Goal: Information Seeking & Learning: Learn about a topic

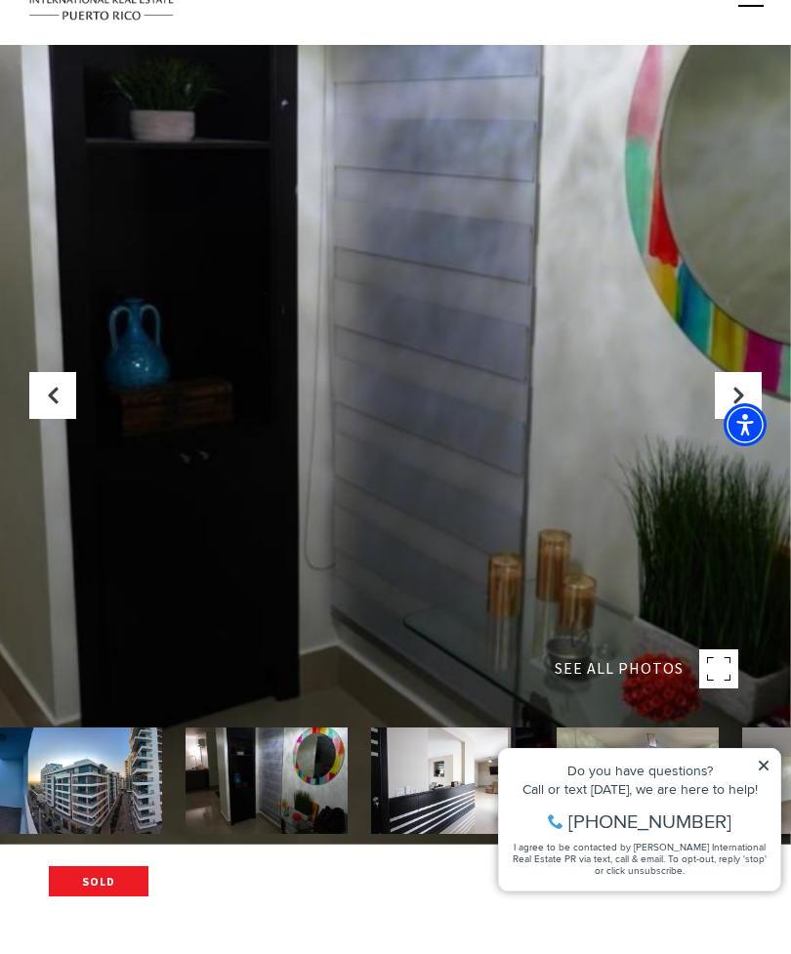
scroll to position [121, 0]
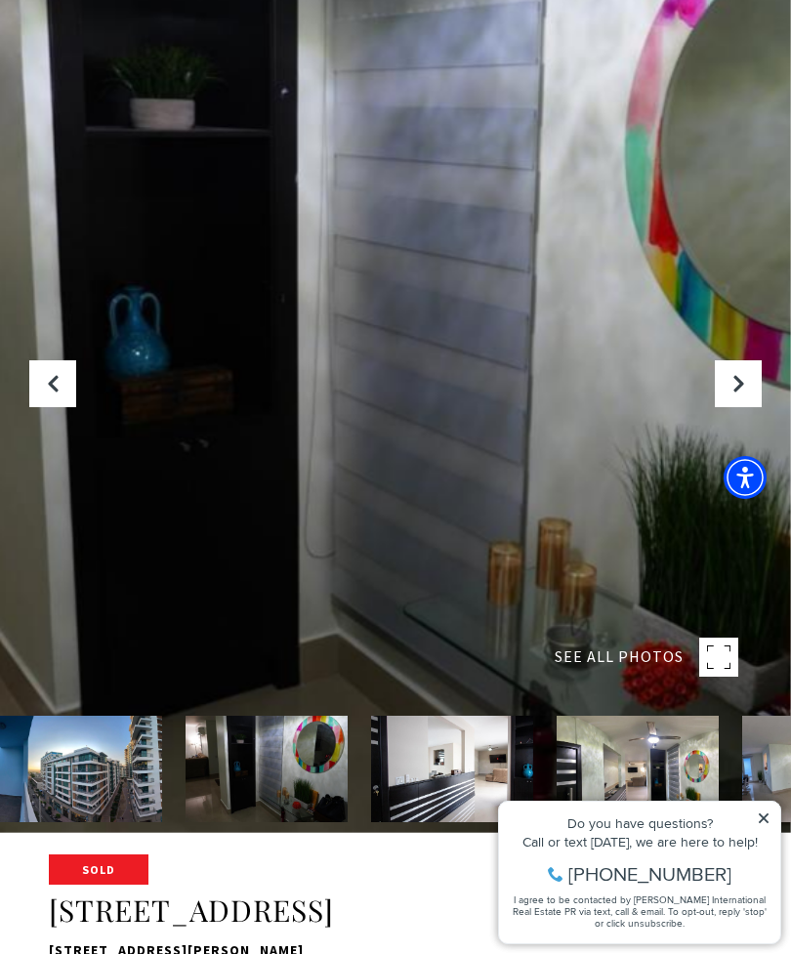
click at [750, 407] on button "Next Slide" at bounding box center [738, 383] width 47 height 47
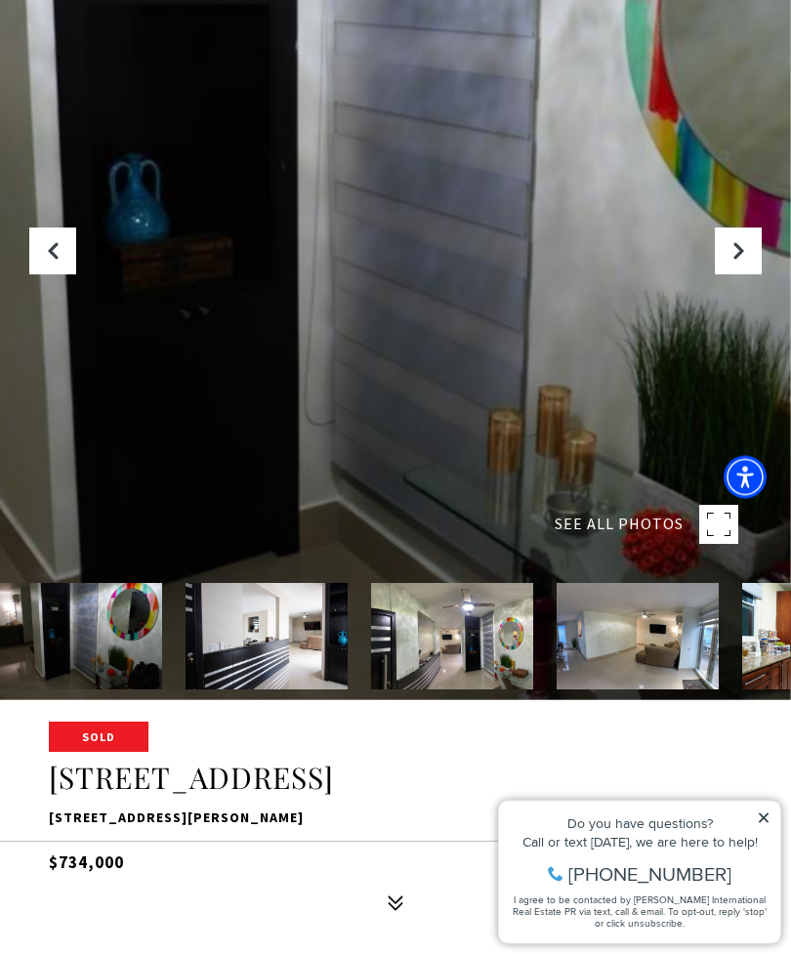
click at [719, 545] on rect at bounding box center [718, 525] width 39 height 39
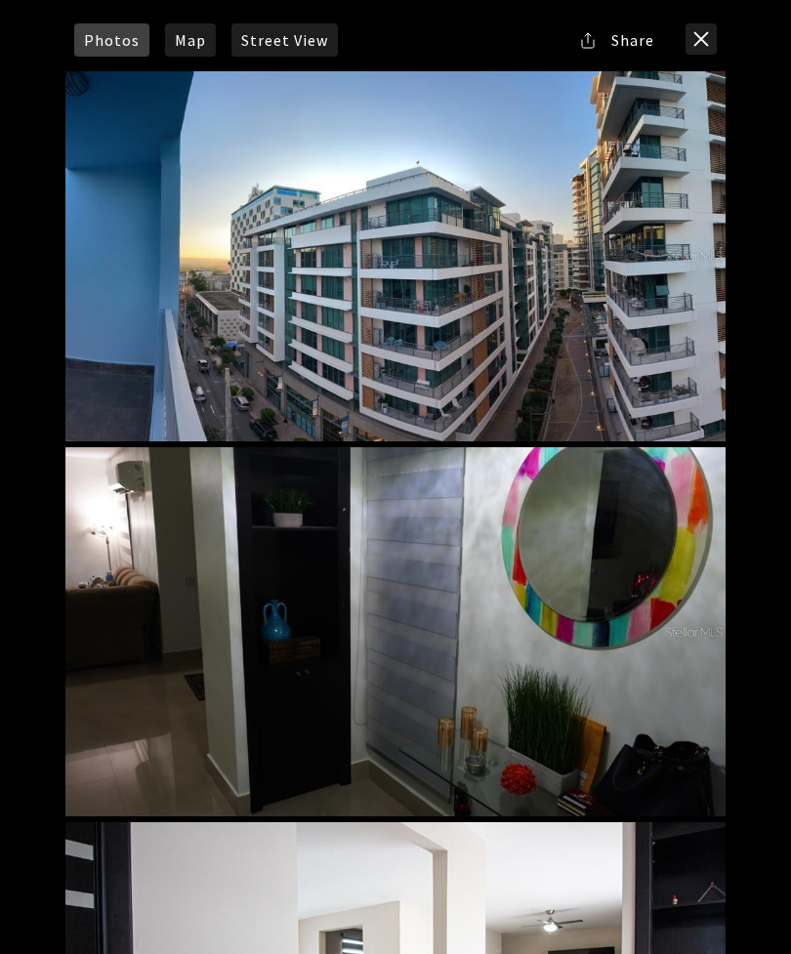
scroll to position [0, 0]
click at [702, 29] on button "close modal" at bounding box center [701, 38] width 31 height 31
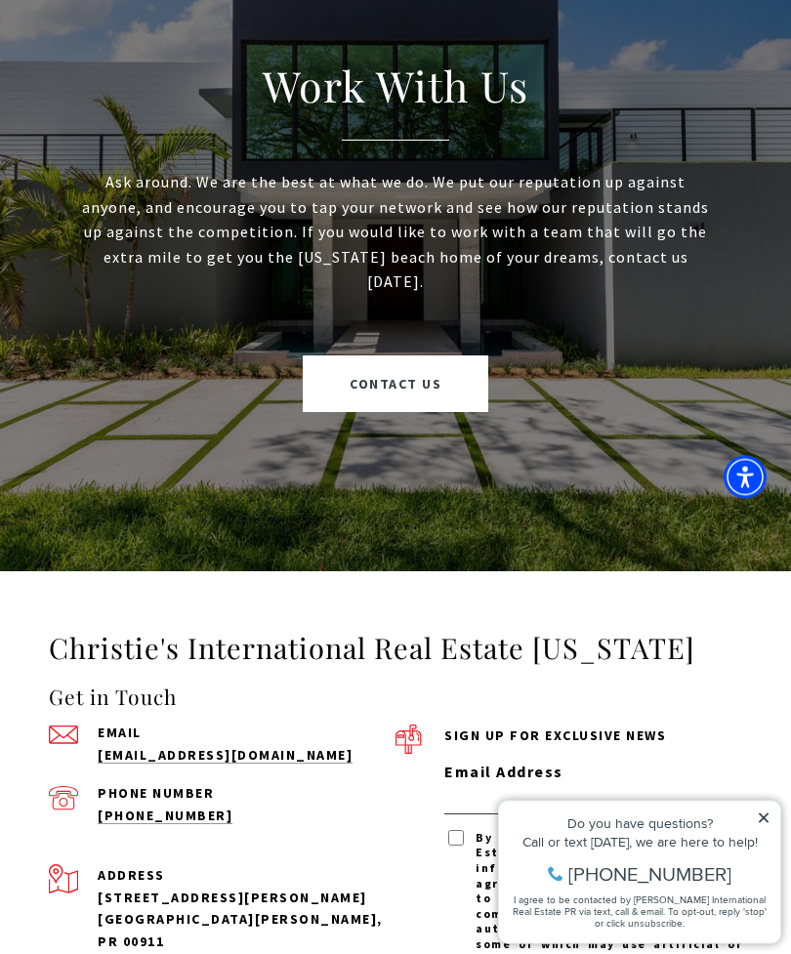
scroll to position [5274, 0]
click at [770, 812] on icon at bounding box center [764, 819] width 14 height 14
click at [758, 813] on icon at bounding box center [764, 819] width 14 height 14
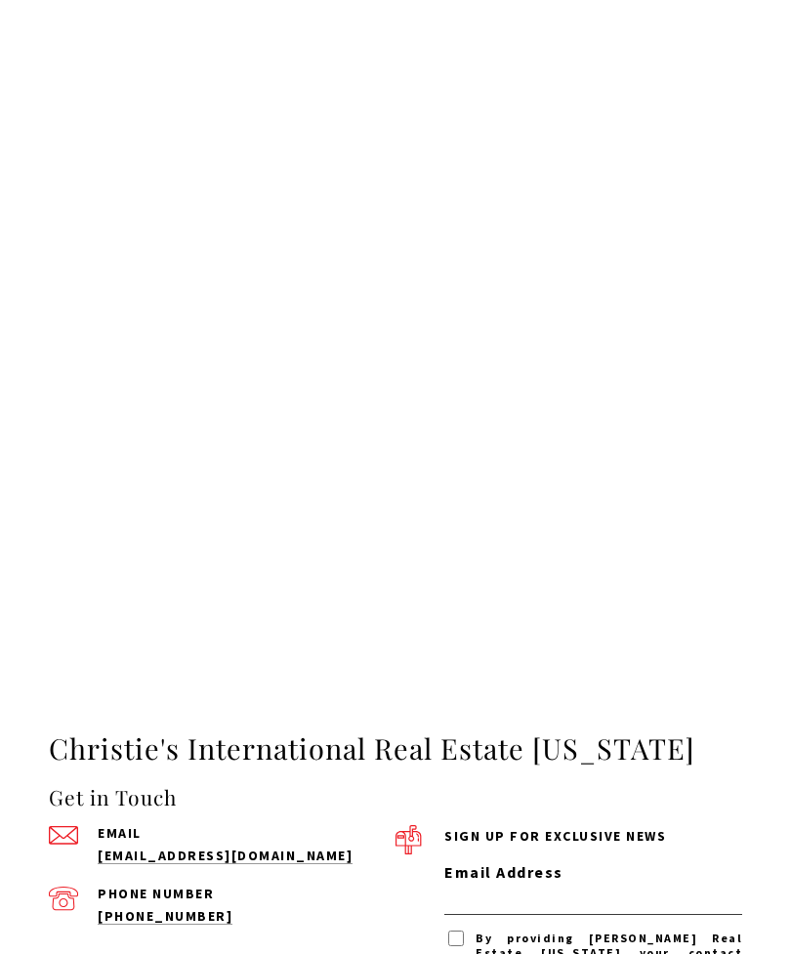
scroll to position [5090, 0]
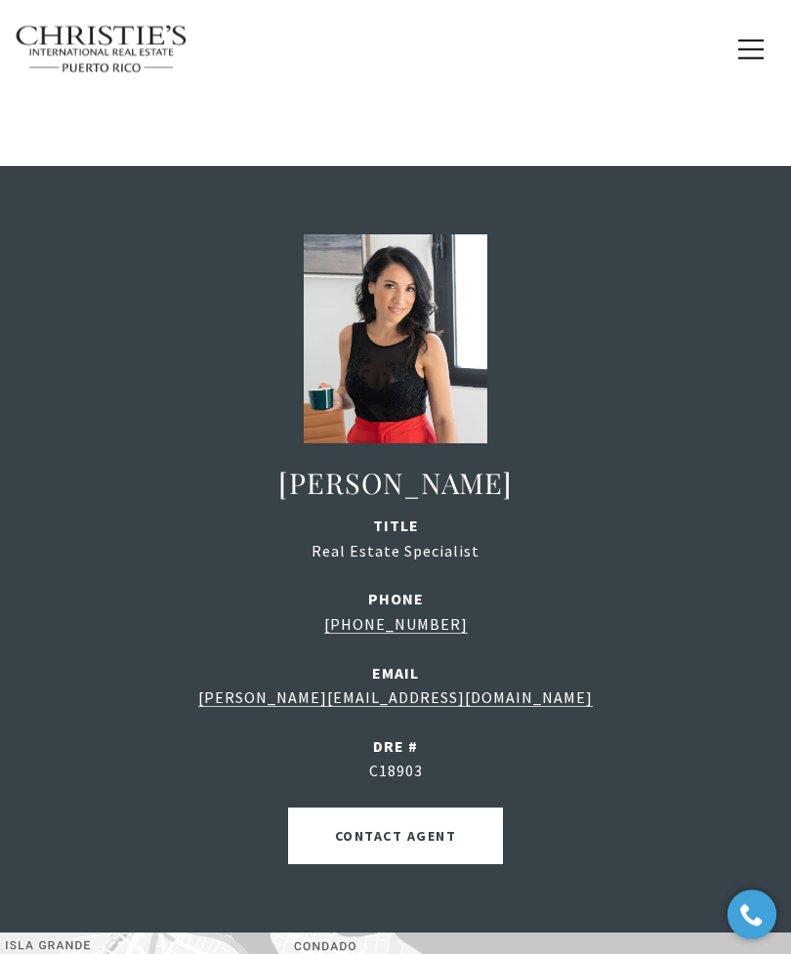
click at [753, 33] on button "button" at bounding box center [751, 49] width 51 height 57
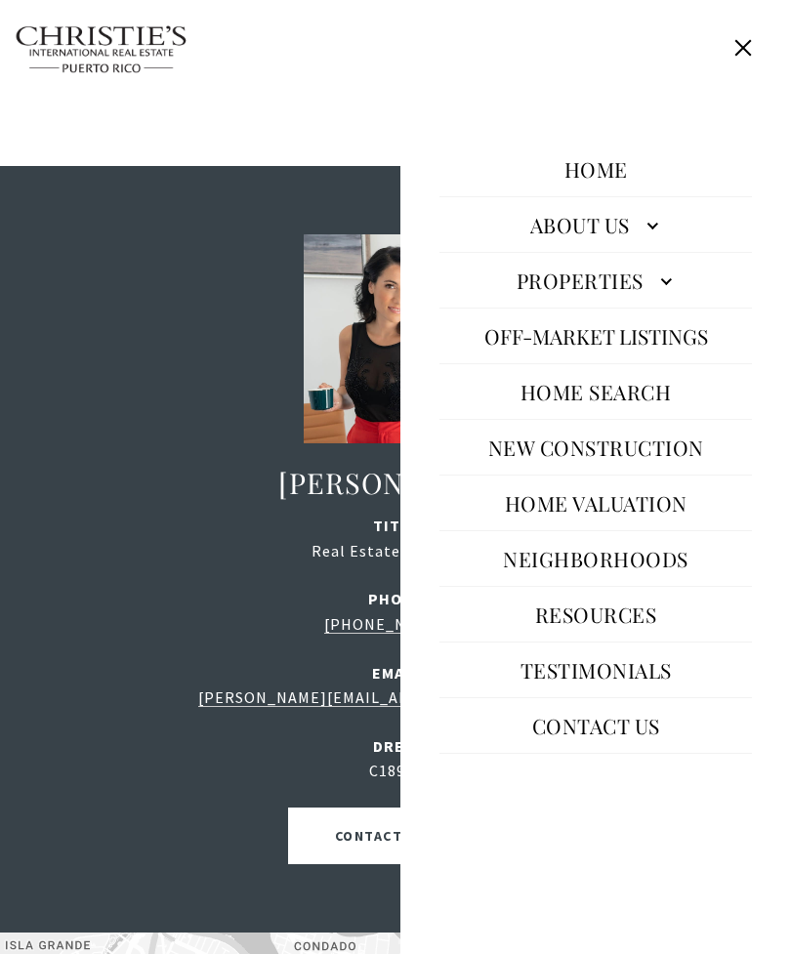
click at [631, 248] on link "About Us" at bounding box center [595, 224] width 313 height 47
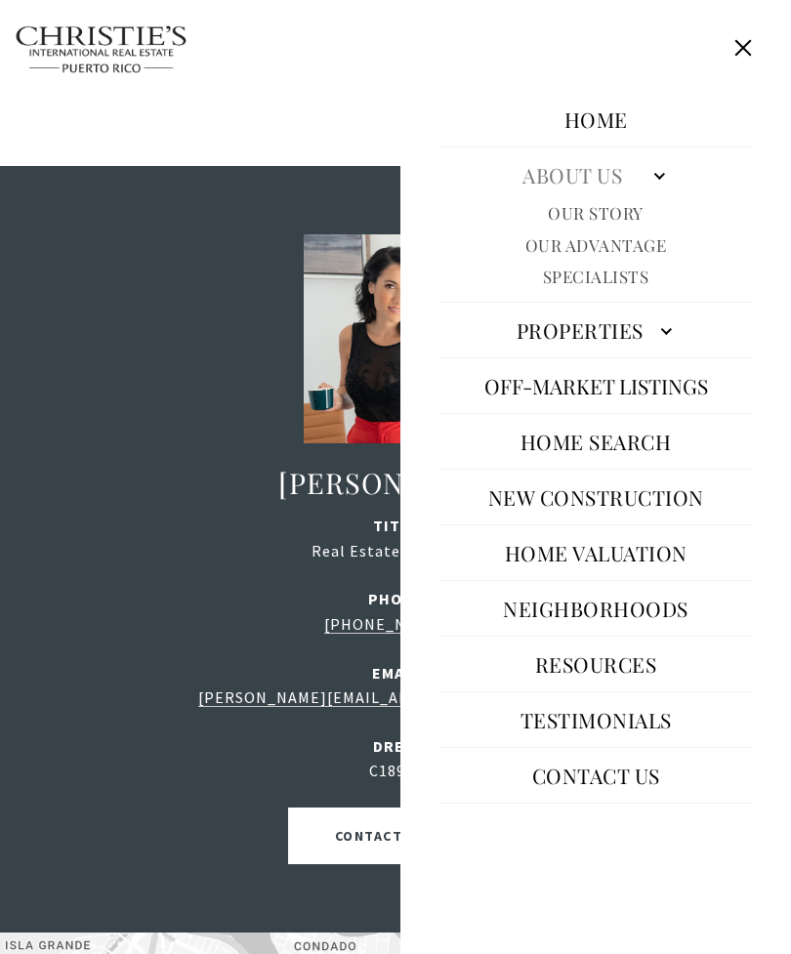
click at [638, 225] on link "Our Story" at bounding box center [596, 213] width 96 height 22
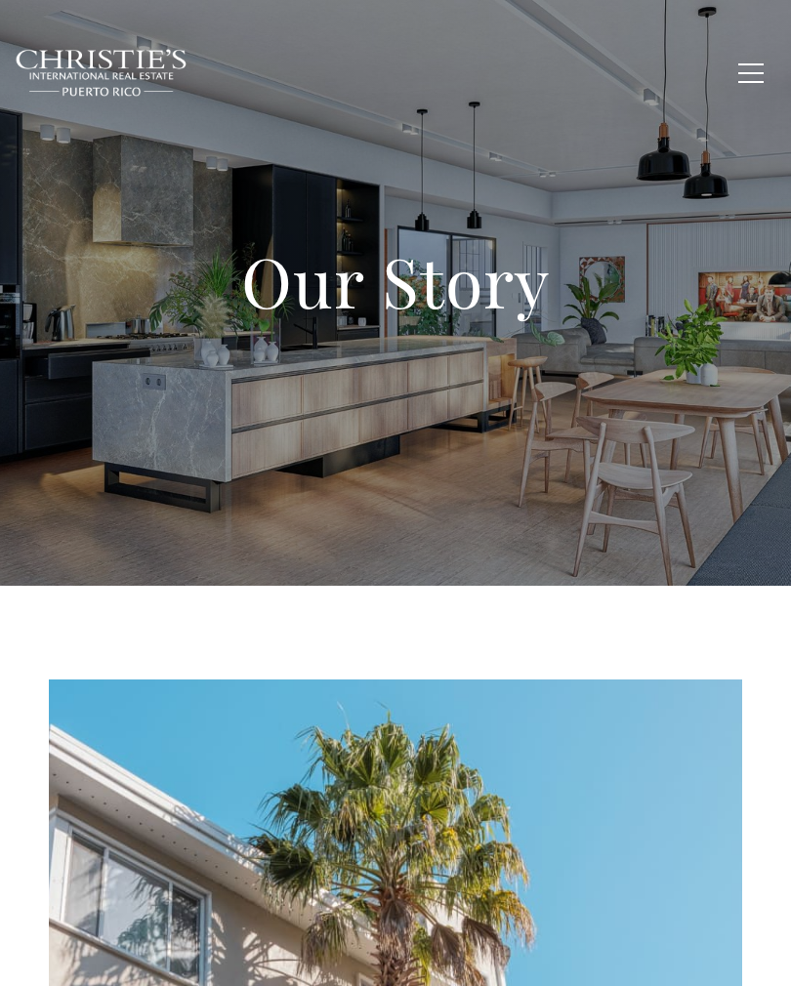
click at [744, 92] on button "button" at bounding box center [751, 73] width 51 height 57
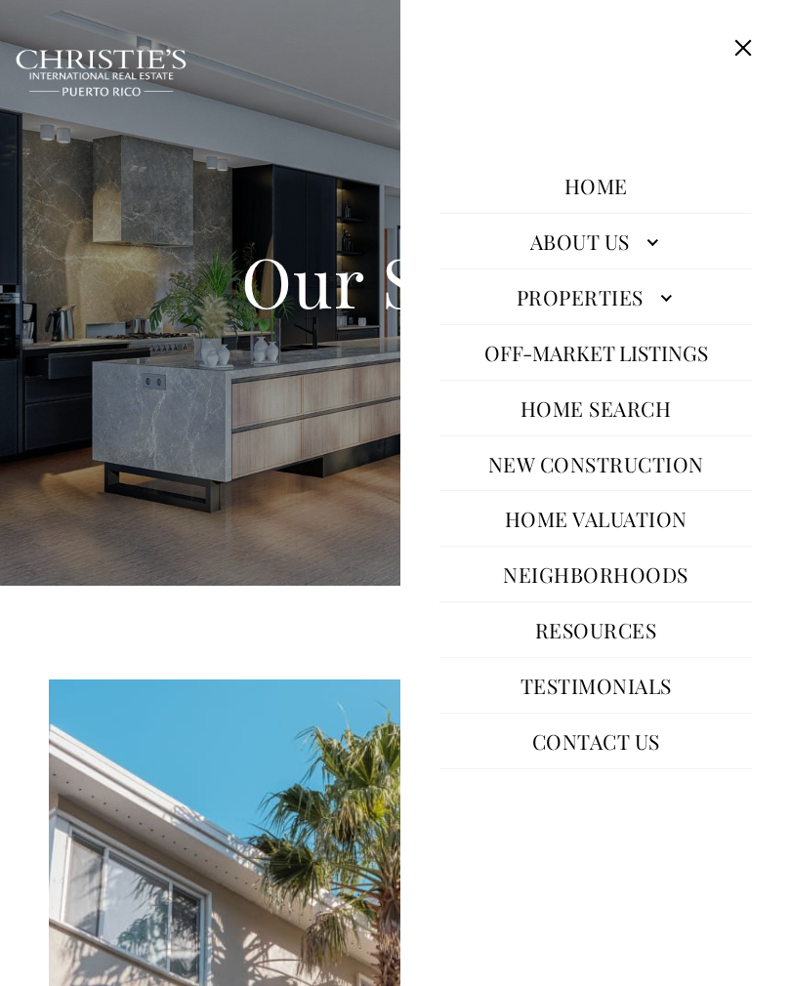
click at [649, 257] on link "About Us" at bounding box center [595, 241] width 313 height 47
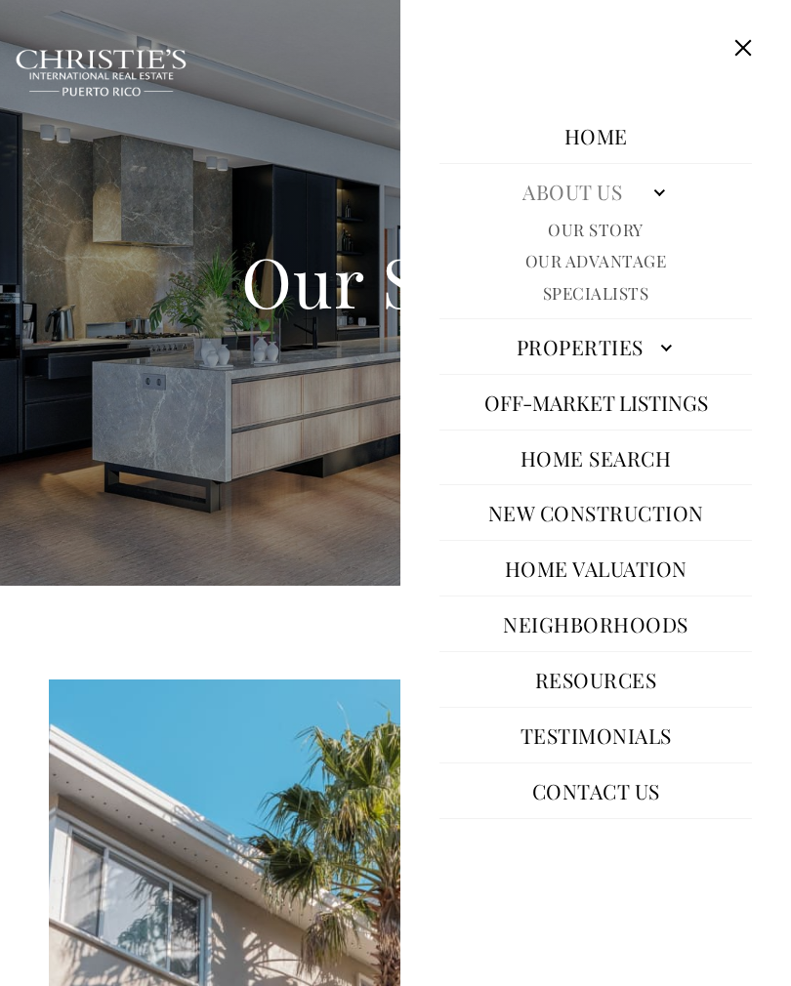
click at [653, 272] on link "Our Advantage" at bounding box center [596, 261] width 142 height 22
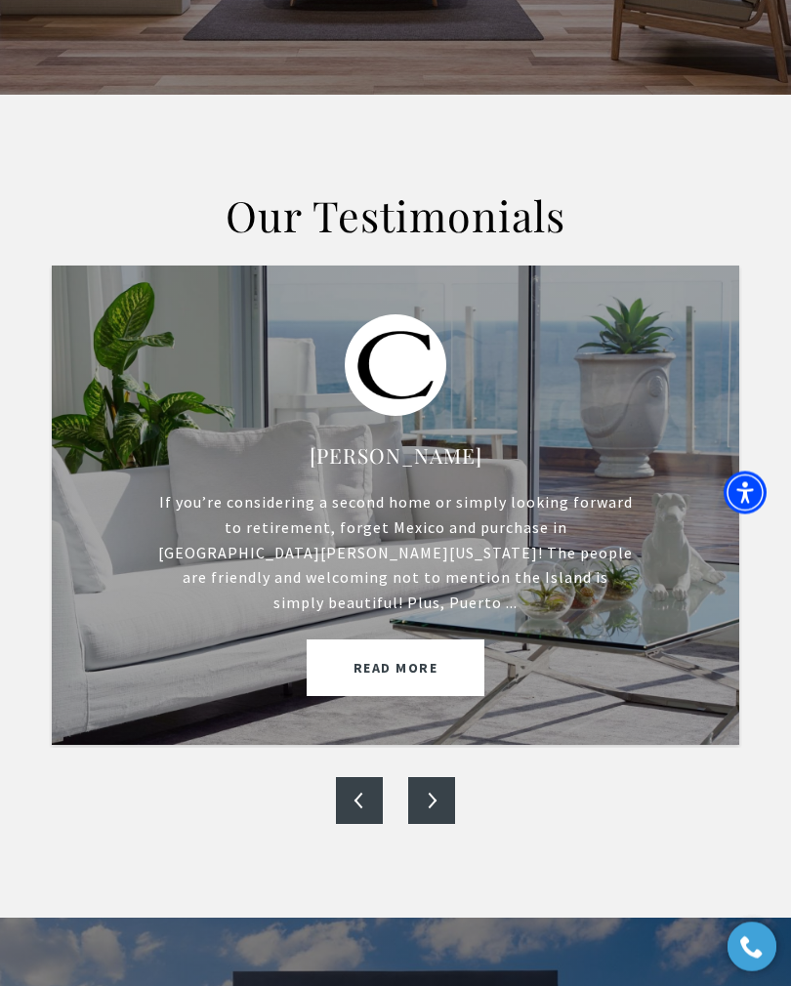
scroll to position [491, 0]
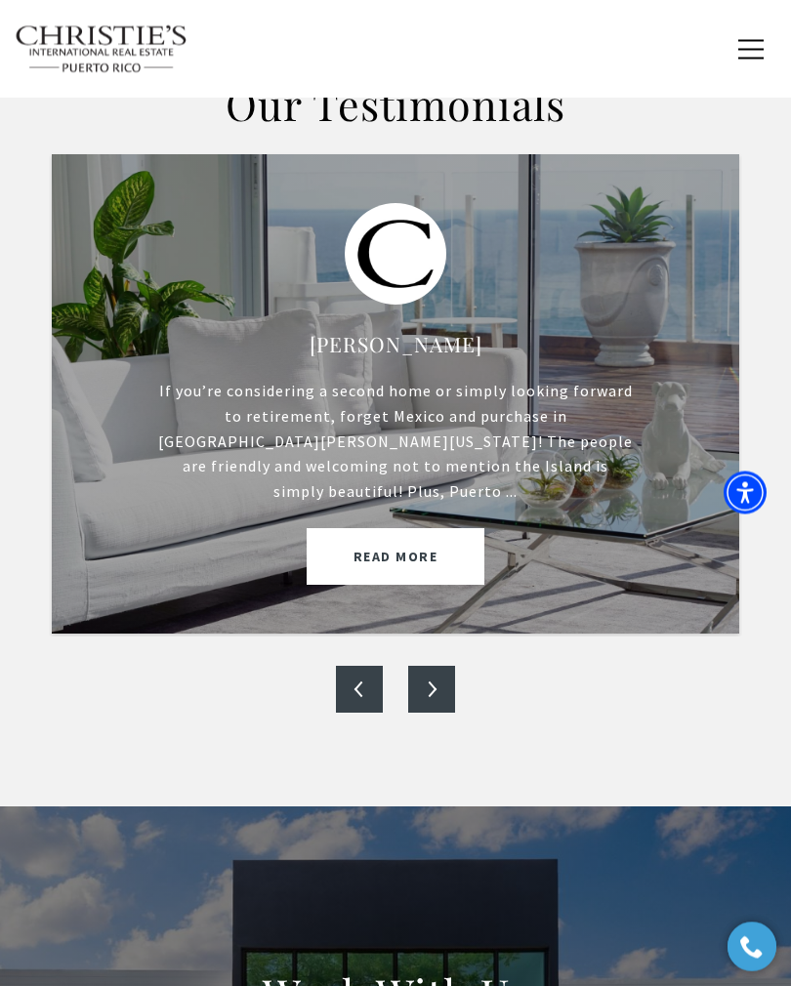
click at [448, 669] on button "Next" at bounding box center [431, 690] width 47 height 47
click at [440, 671] on button "Next" at bounding box center [431, 689] width 47 height 47
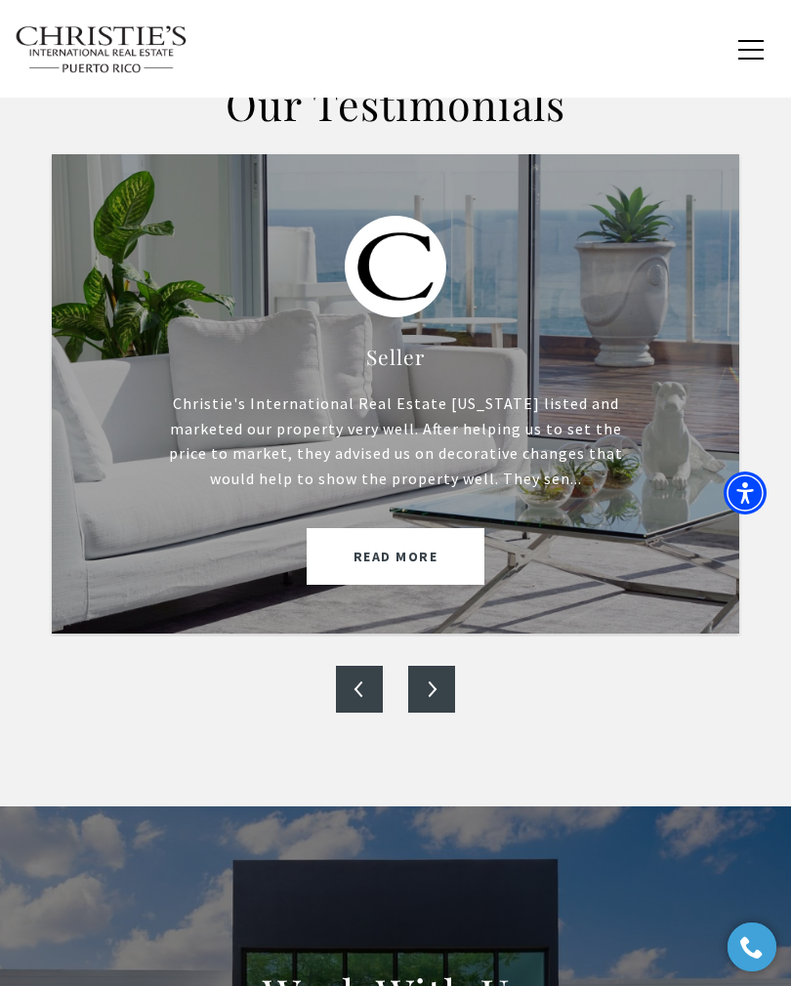
click at [432, 669] on button "Next" at bounding box center [431, 689] width 47 height 47
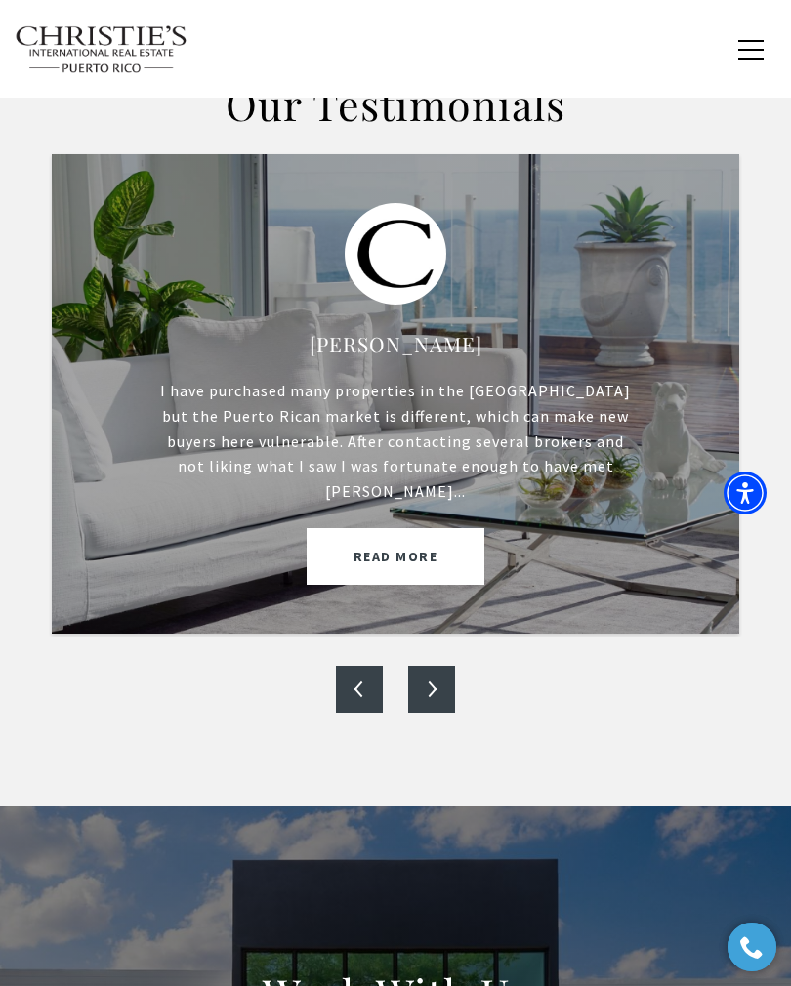
click at [435, 669] on button "Next" at bounding box center [431, 689] width 47 height 47
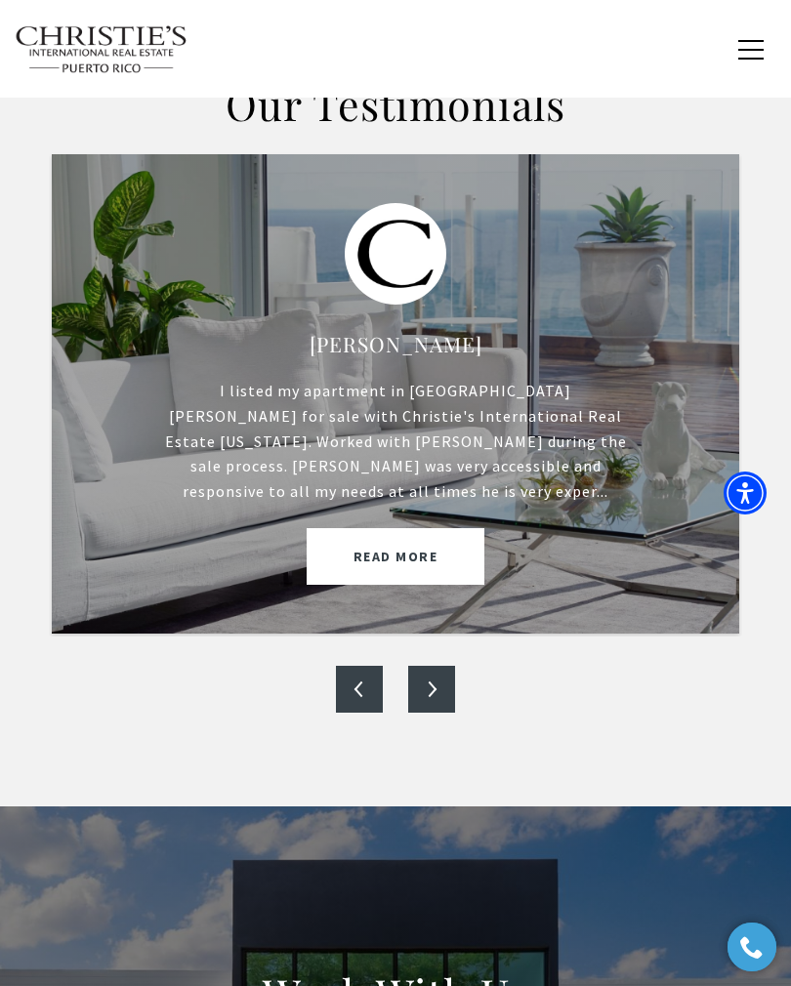
click at [435, 667] on button "Next" at bounding box center [431, 689] width 47 height 47
click at [437, 666] on button "Next" at bounding box center [431, 689] width 47 height 47
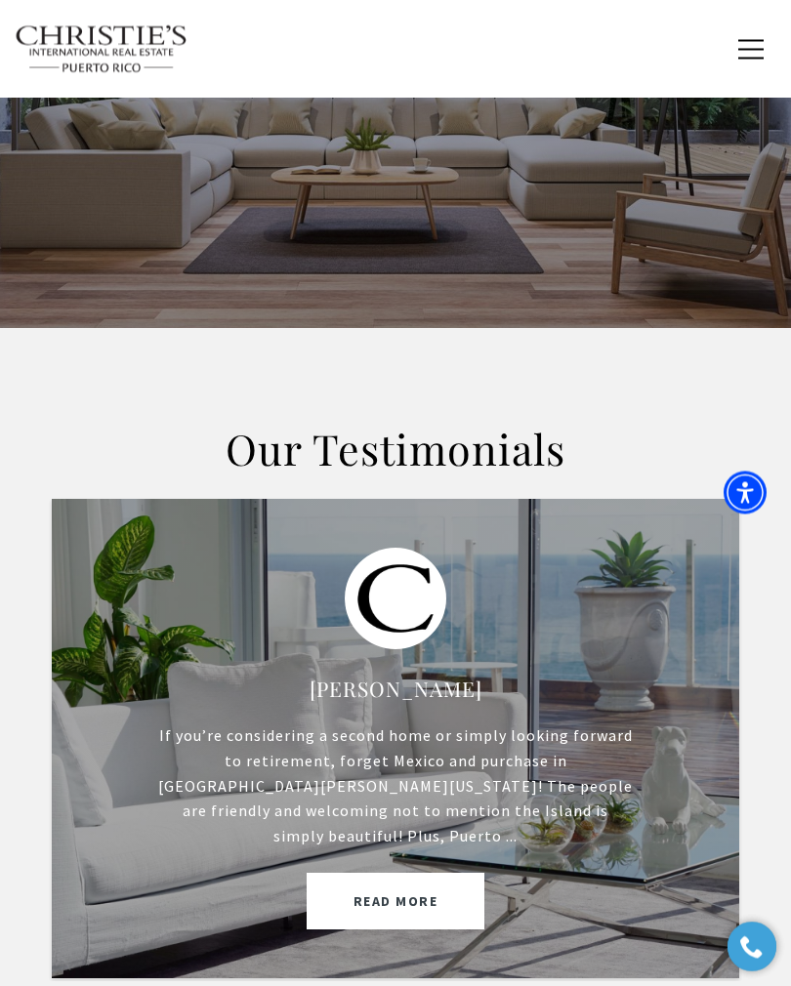
scroll to position [0, 0]
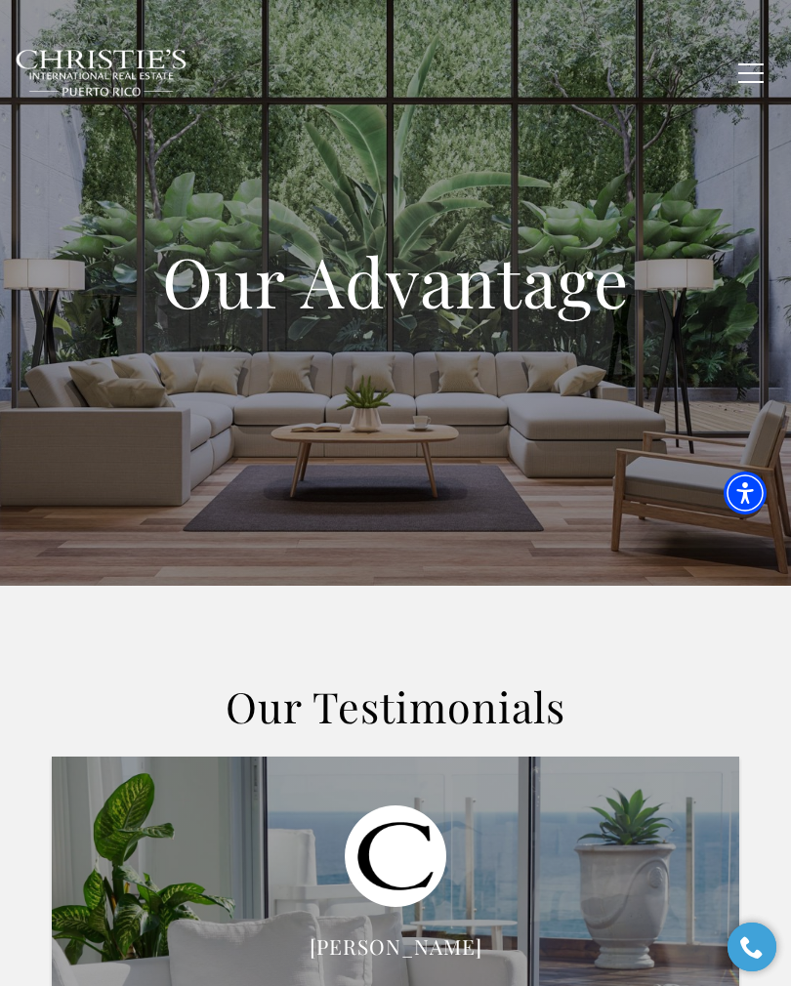
click at [749, 74] on button "button" at bounding box center [751, 73] width 51 height 57
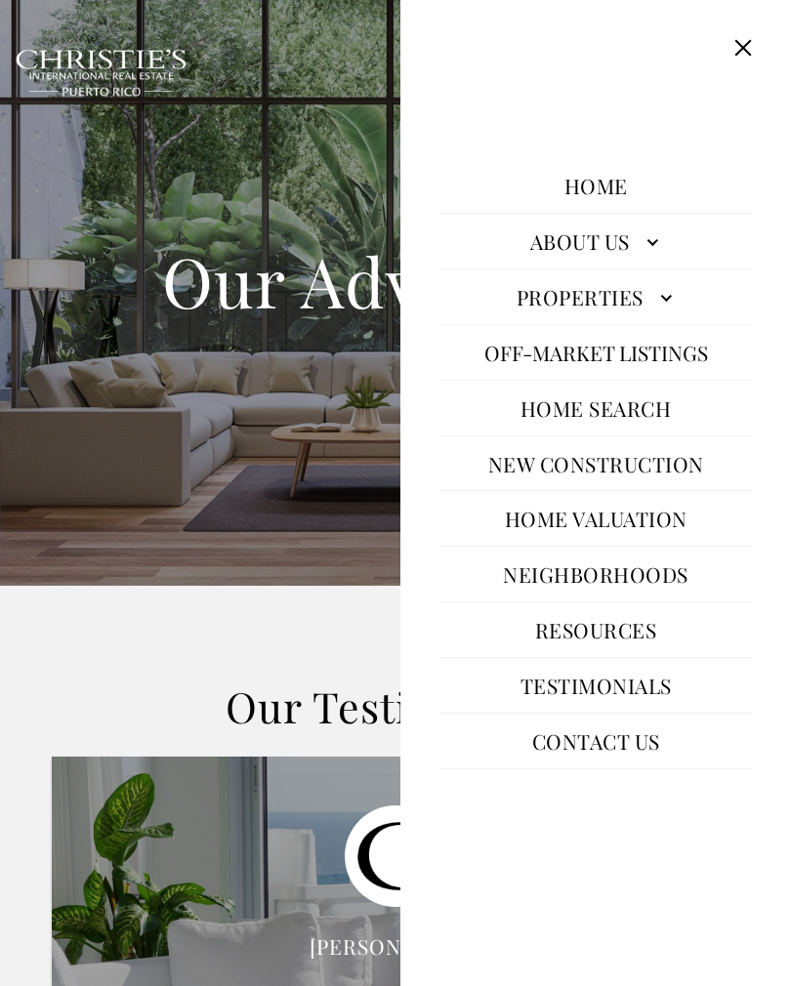
click at [643, 257] on link "About Us" at bounding box center [595, 241] width 313 height 47
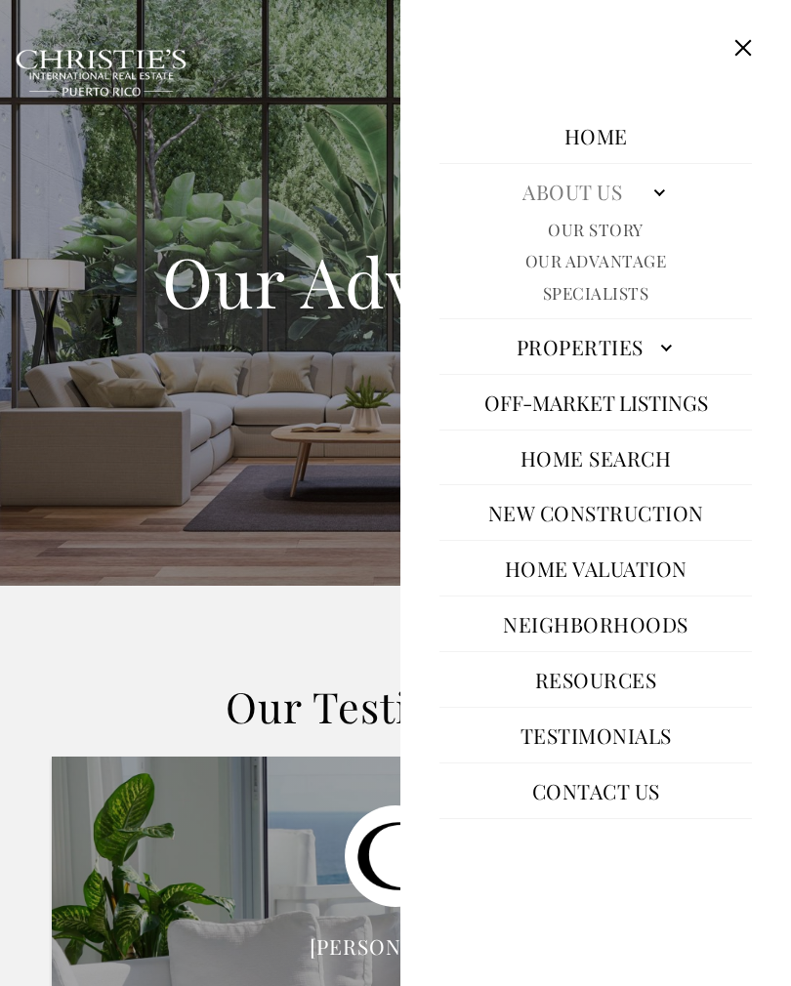
click at [640, 305] on link "Specialists" at bounding box center [596, 293] width 106 height 22
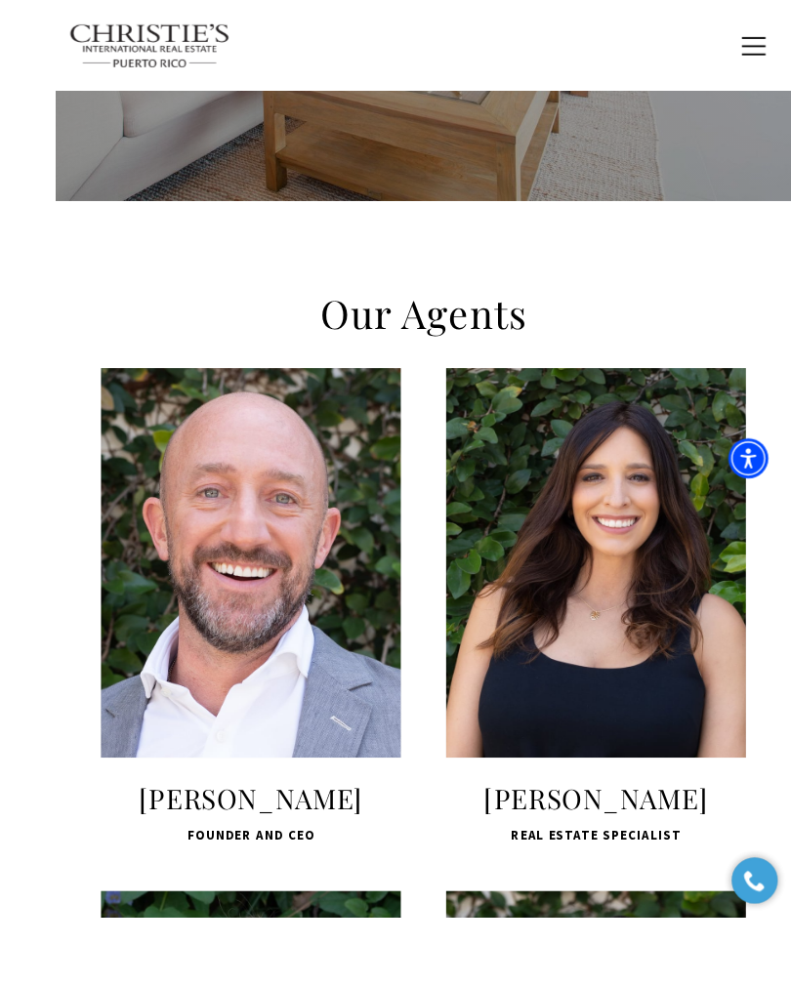
scroll to position [514, 0]
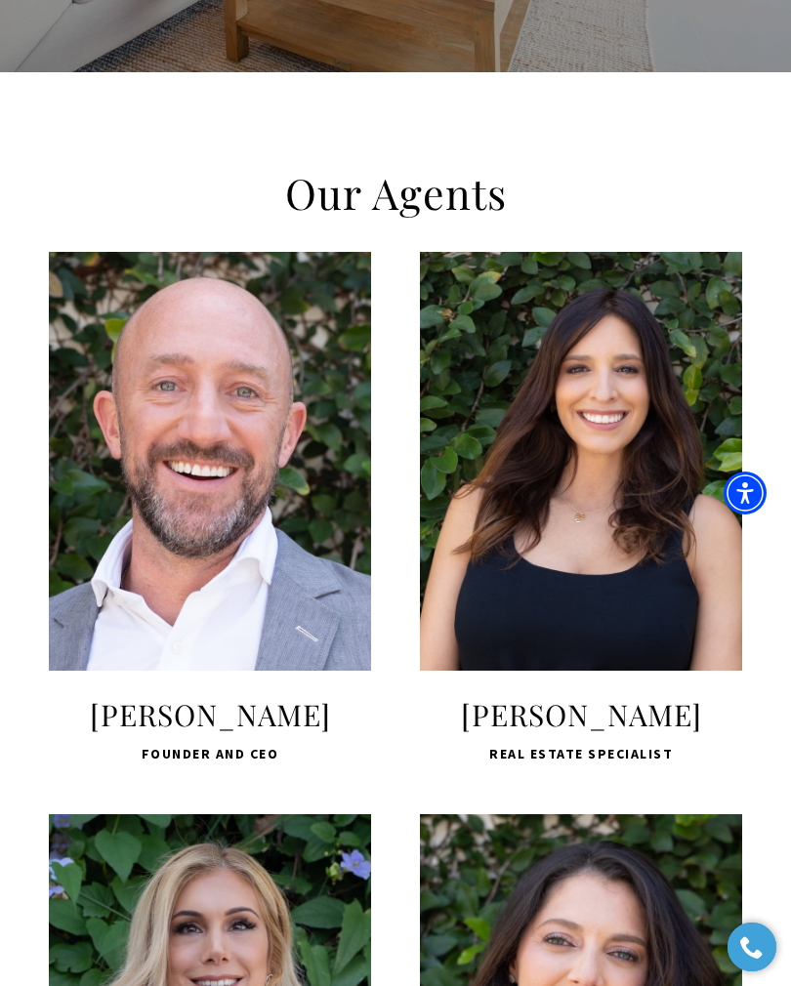
click at [82, 627] on img at bounding box center [210, 461] width 322 height 419
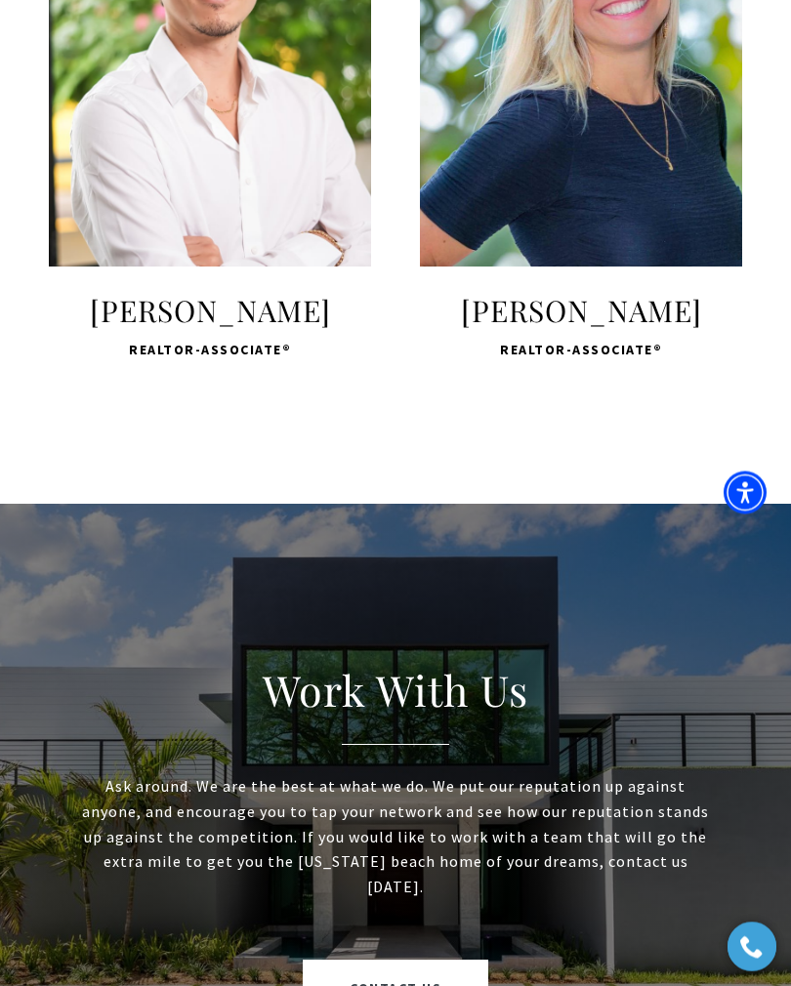
scroll to position [5442, 0]
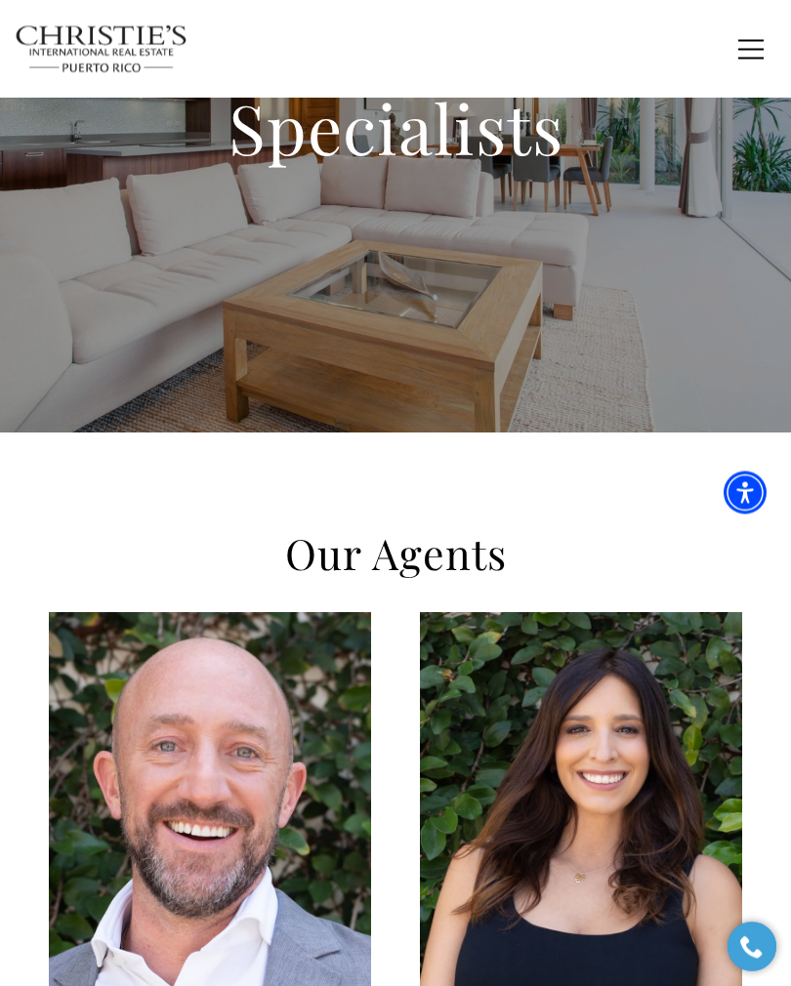
scroll to position [0, 0]
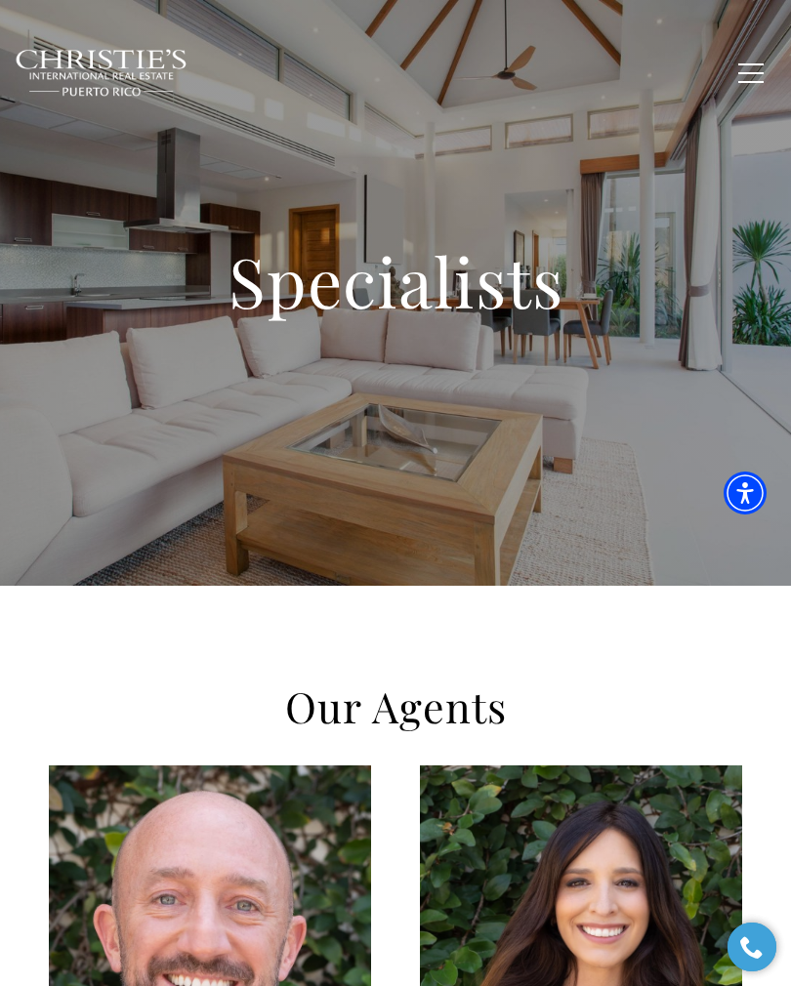
click at [745, 72] on span "button" at bounding box center [750, 73] width 25 height 2
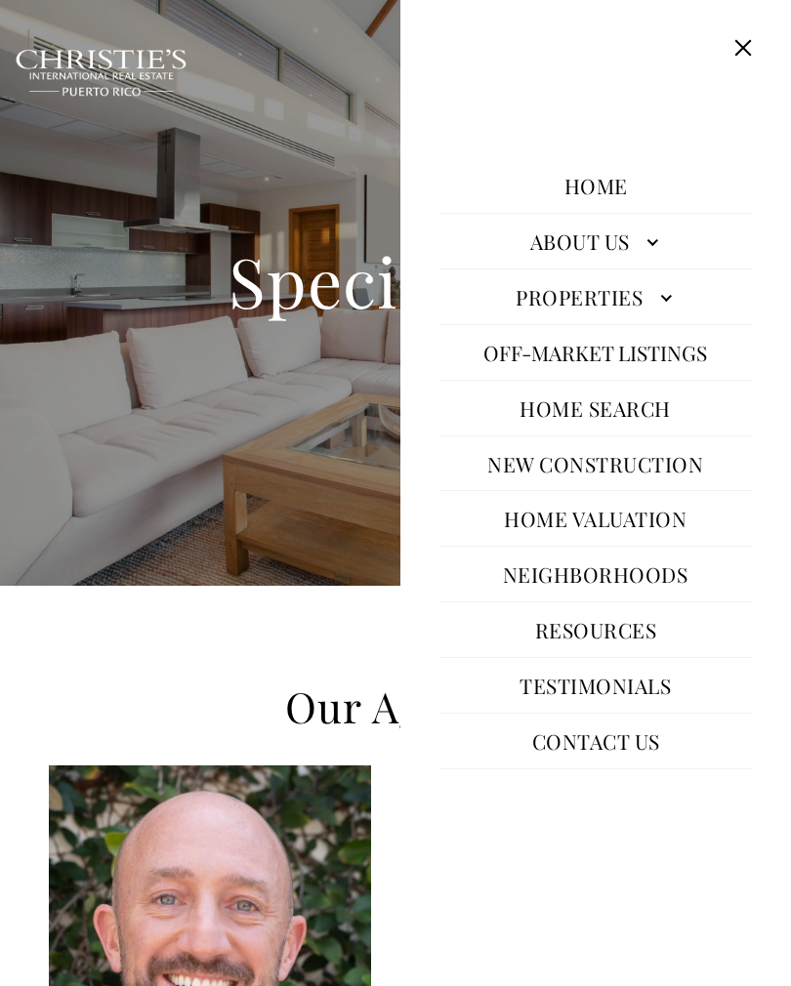
click at [586, 650] on link "Resources" at bounding box center [596, 630] width 142 height 47
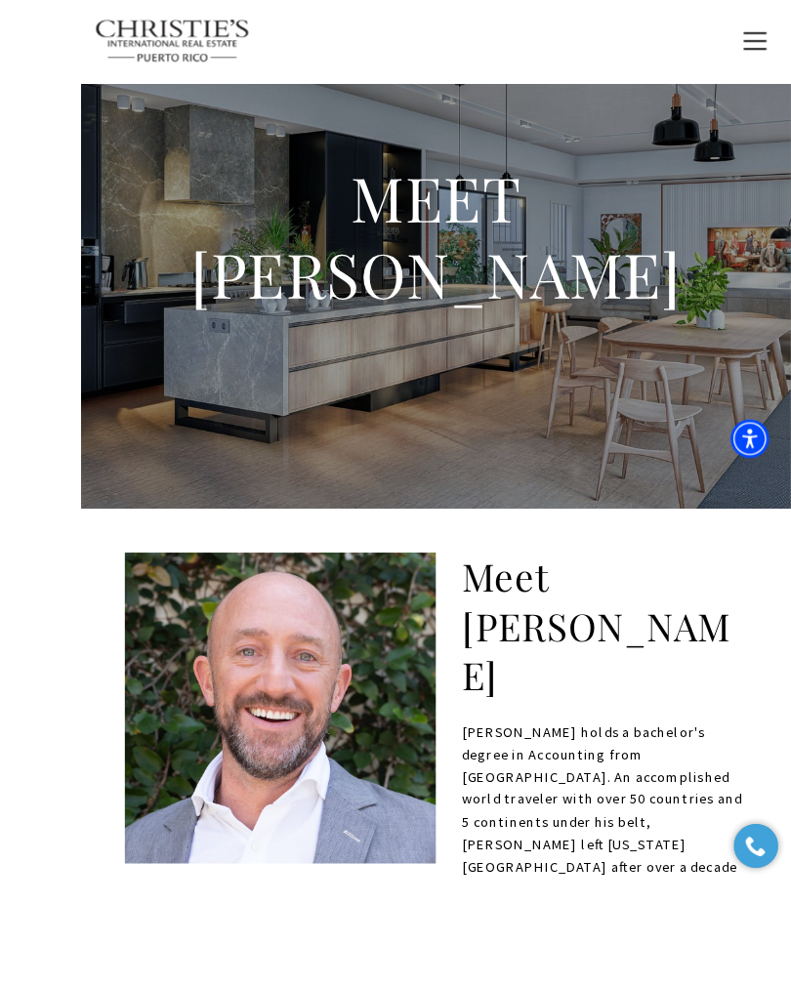
scroll to position [263, 0]
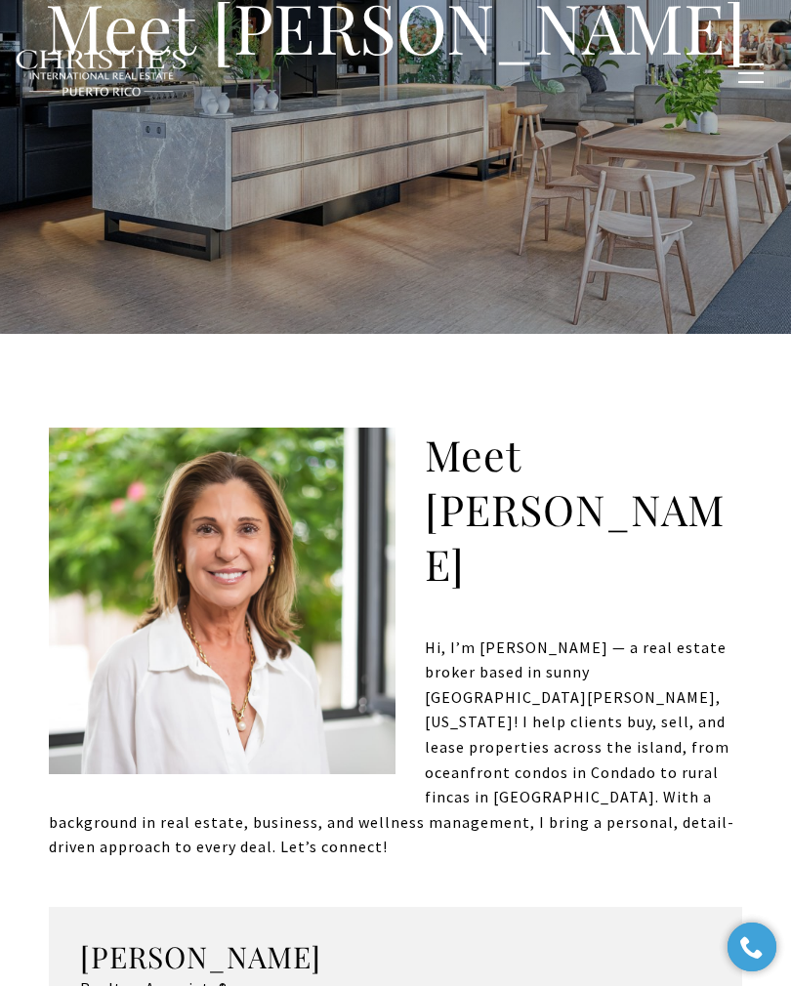
scroll to position [283, 0]
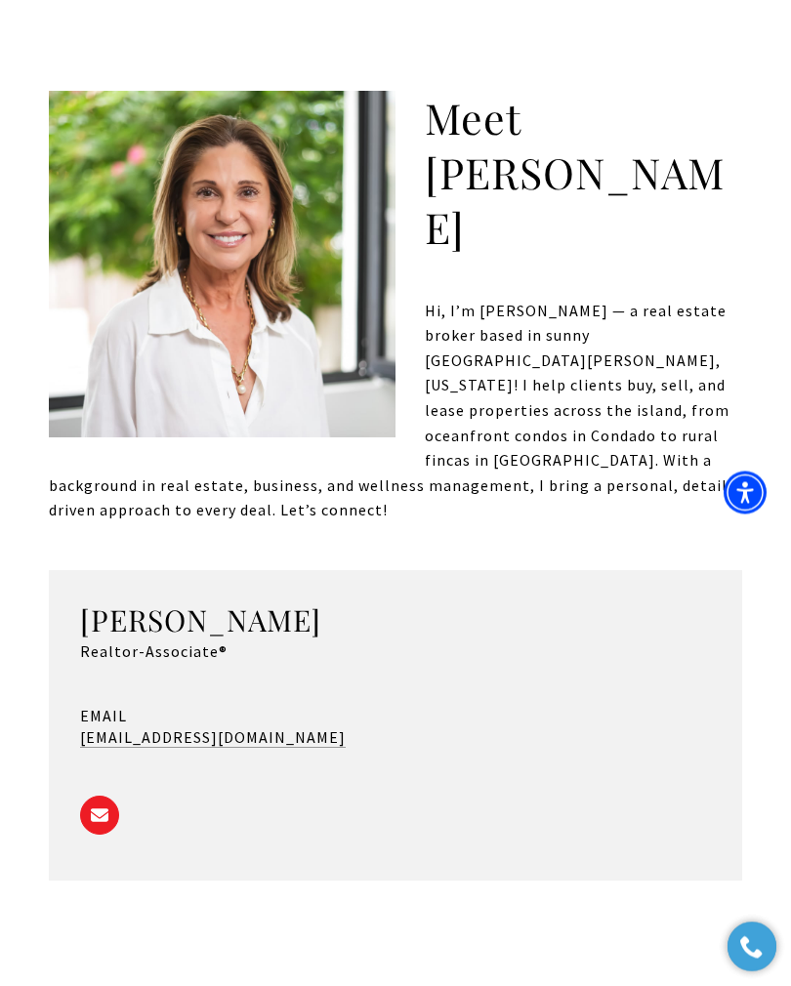
scroll to position [589, 0]
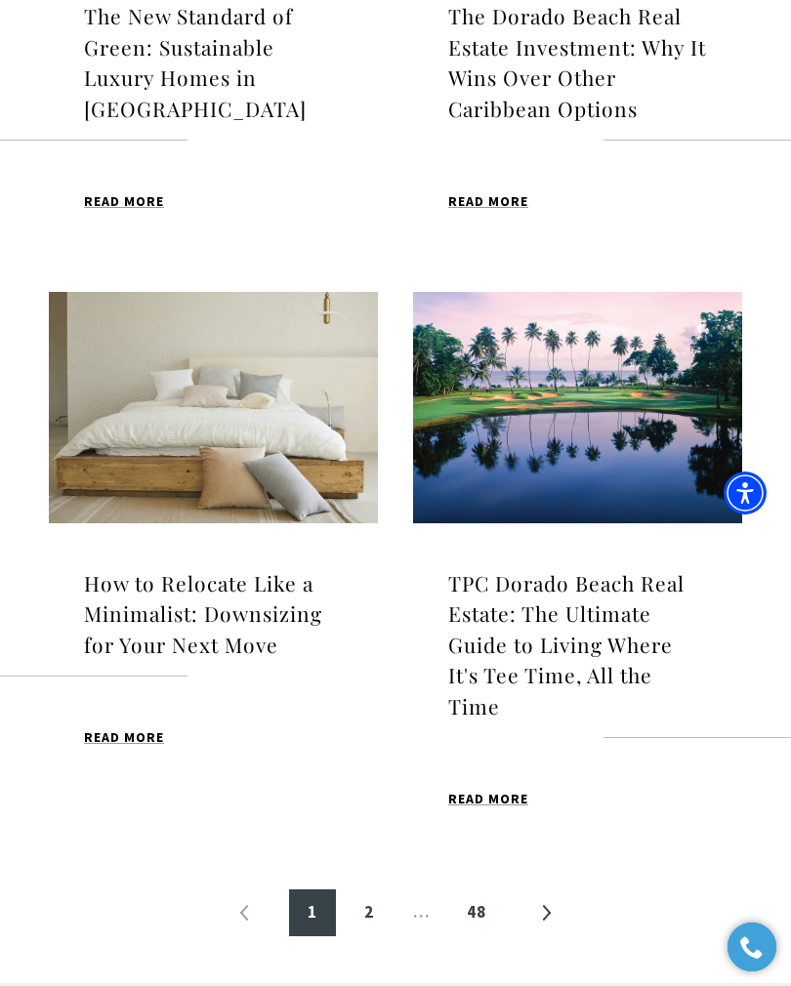
scroll to position [2013, 0]
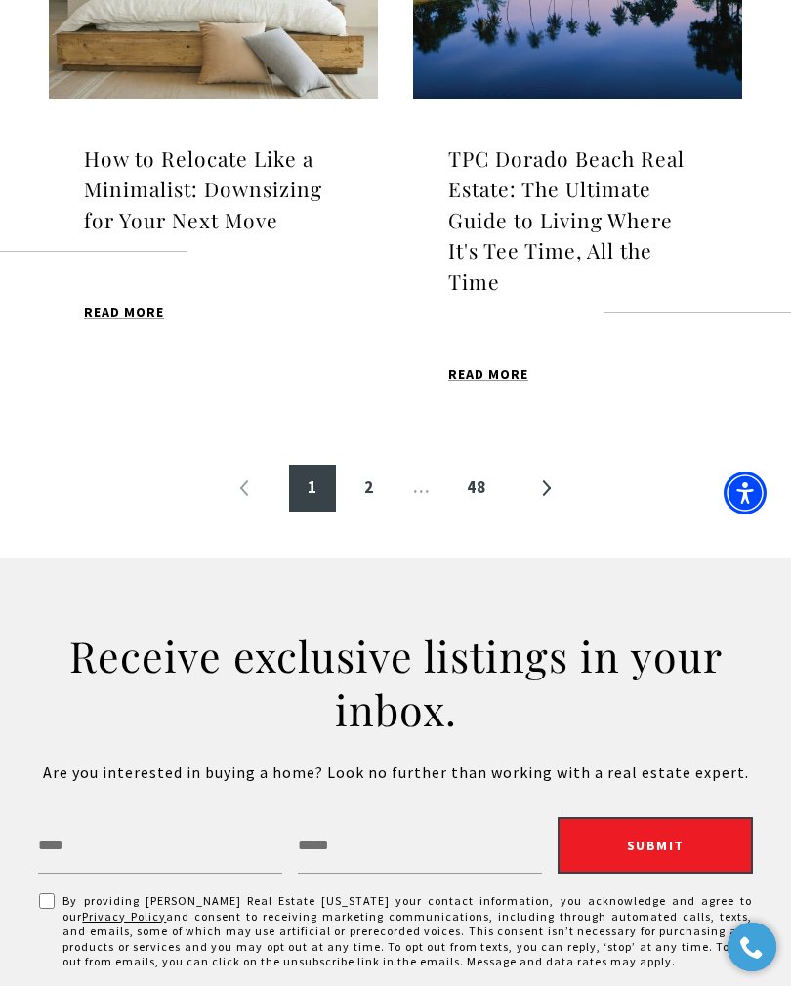
click at [529, 465] on link "»" at bounding box center [546, 488] width 47 height 47
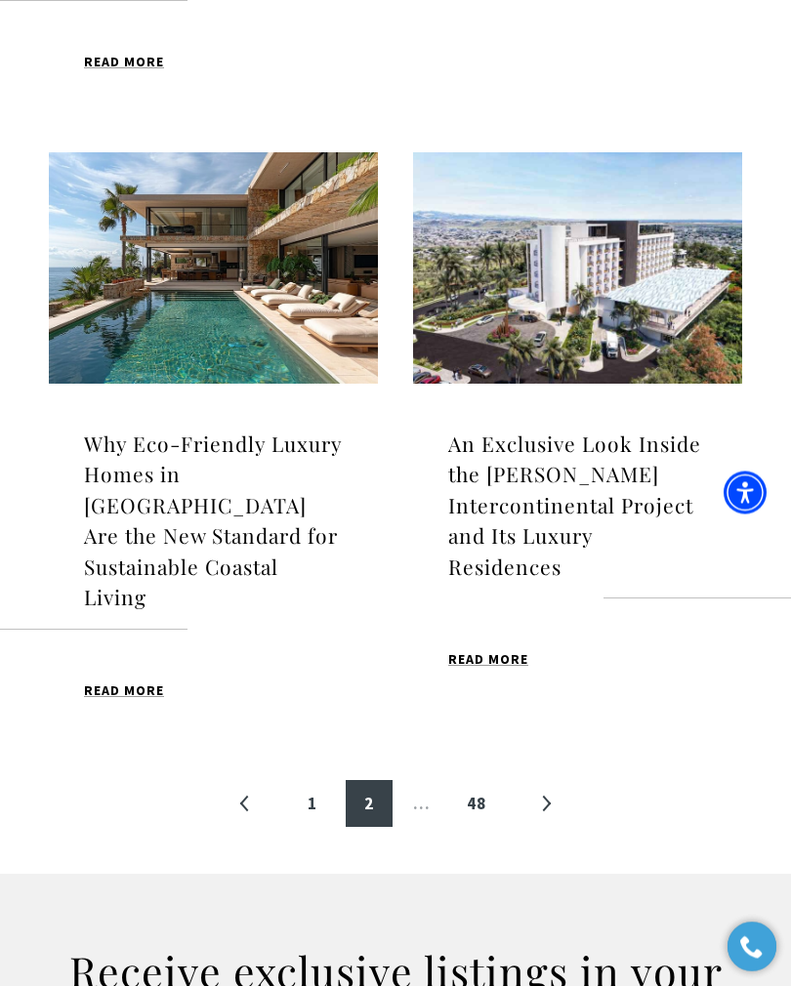
scroll to position [1853, 0]
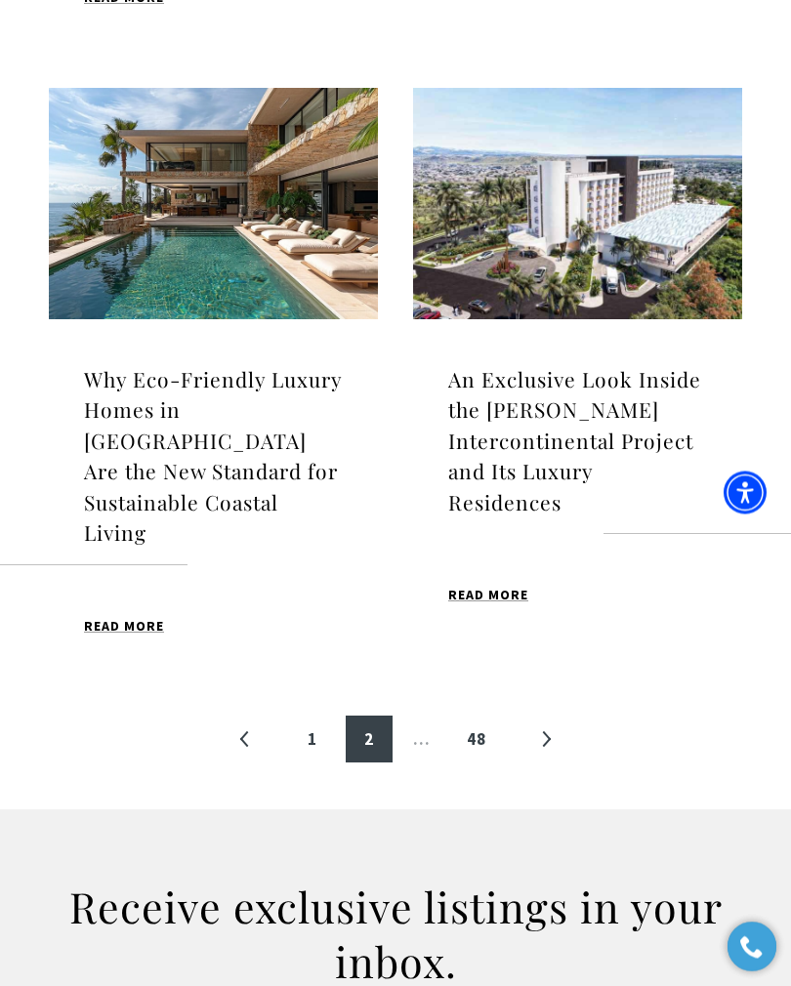
click at [540, 717] on link "»" at bounding box center [546, 740] width 47 height 47
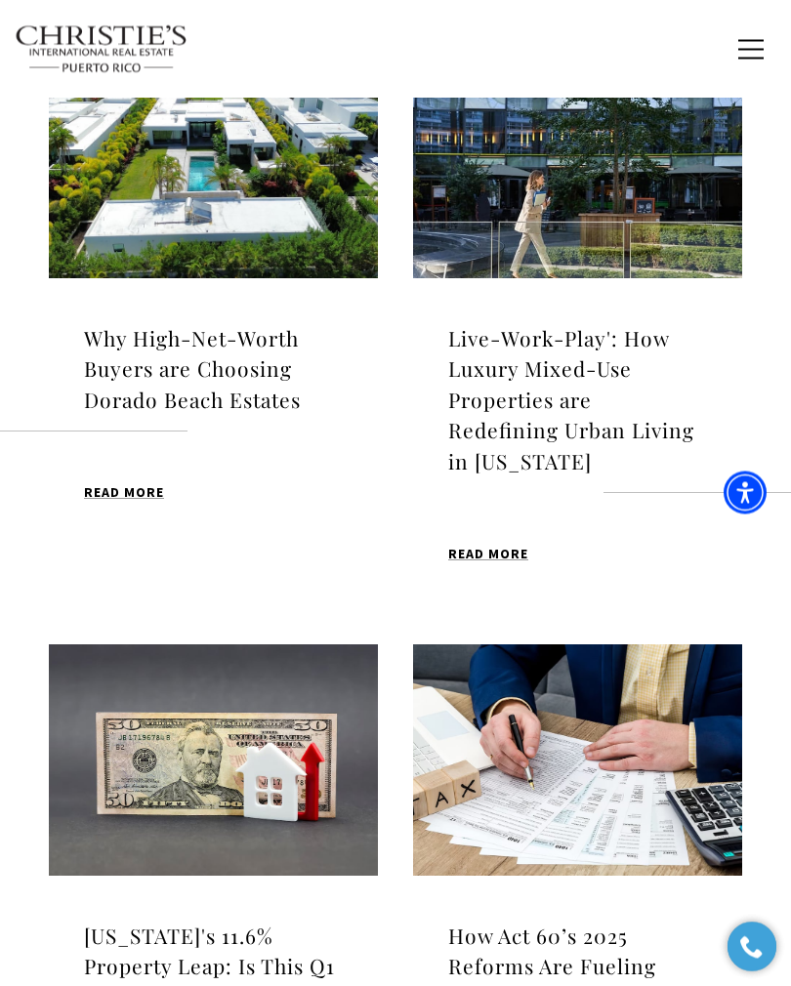
scroll to position [1235, 0]
click at [448, 416] on h4 "Live-Work-Play': How Luxury Mixed-Use Properties are Redefining Urban Living in…" at bounding box center [577, 400] width 259 height 154
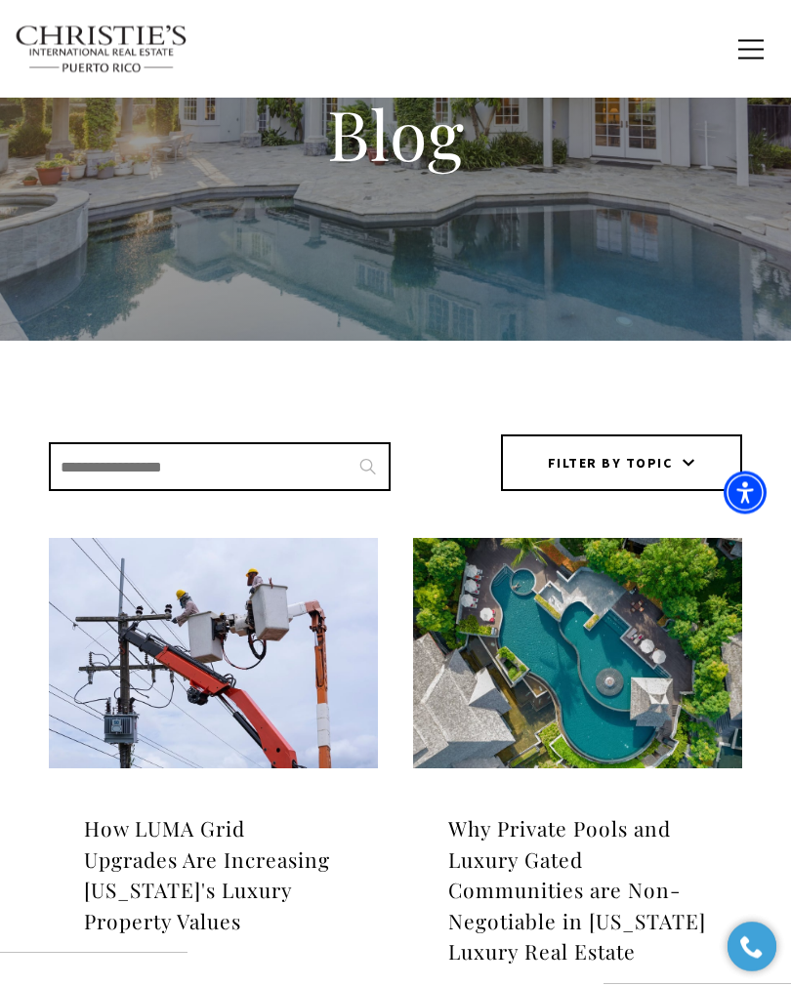
scroll to position [0, 0]
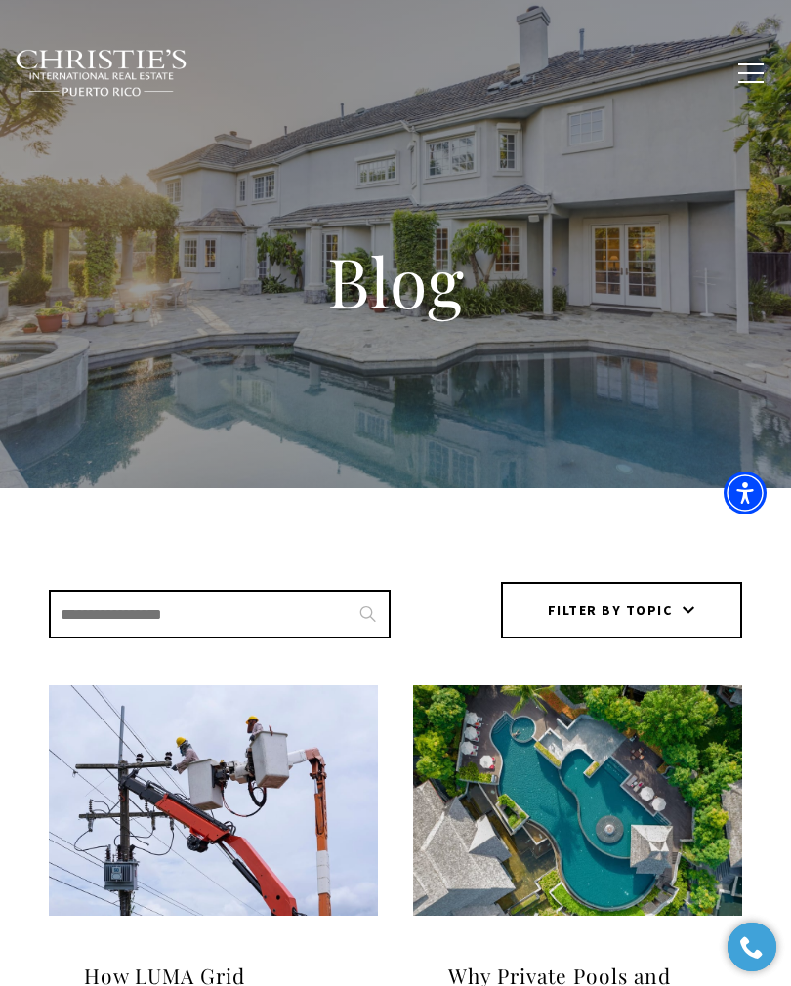
click at [752, 82] on button "button" at bounding box center [751, 73] width 51 height 57
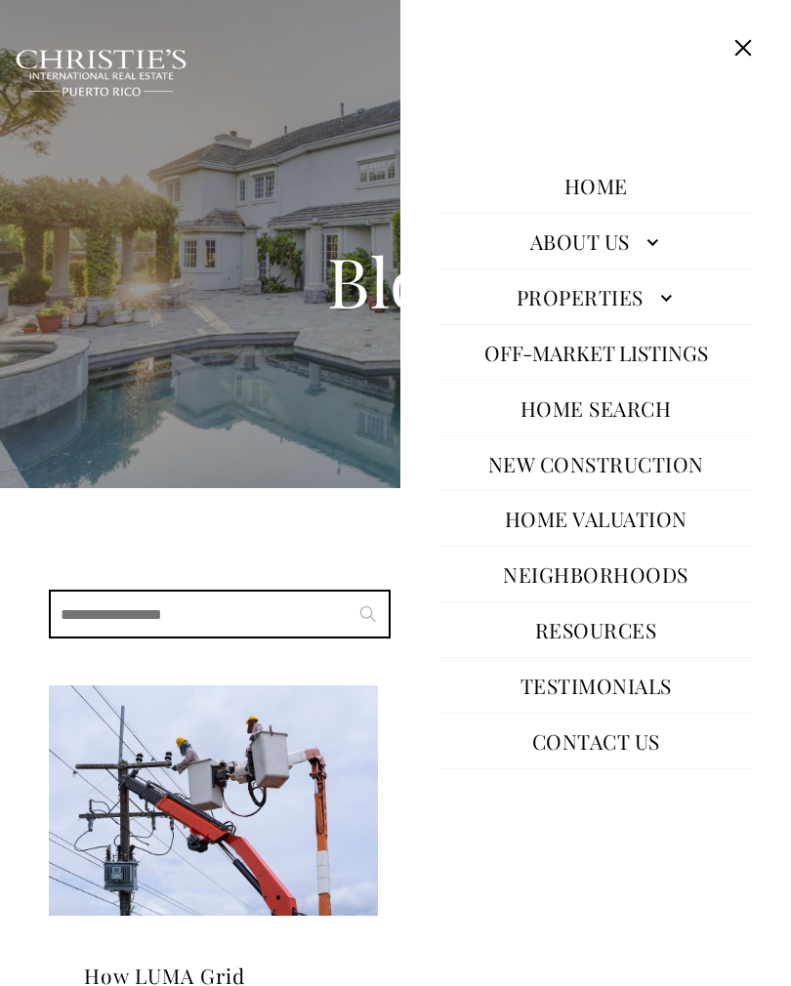
click at [560, 648] on link "Resources" at bounding box center [596, 630] width 142 height 47
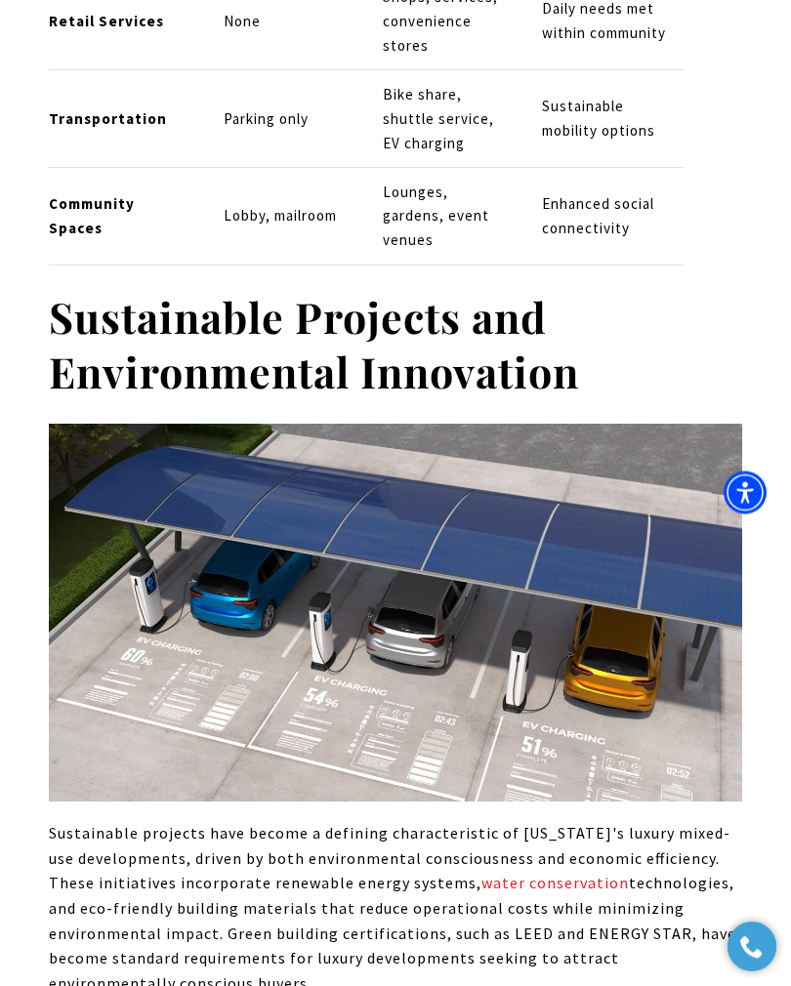
scroll to position [6042, 0]
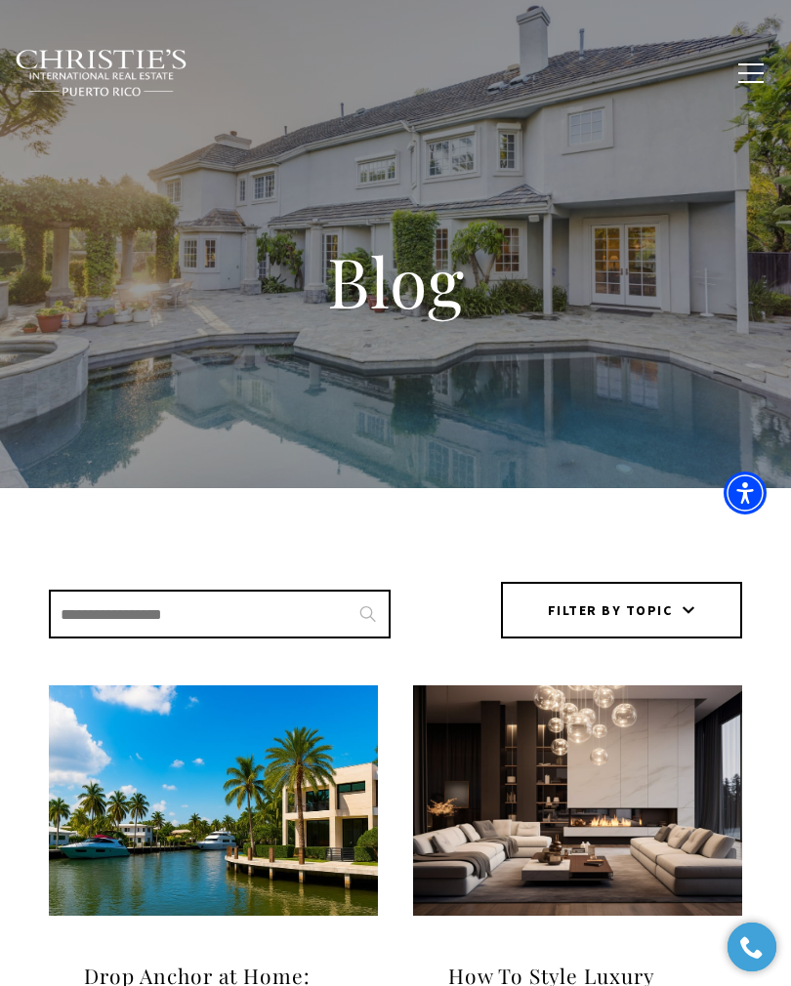
click at [732, 76] on button "button" at bounding box center [751, 73] width 51 height 57
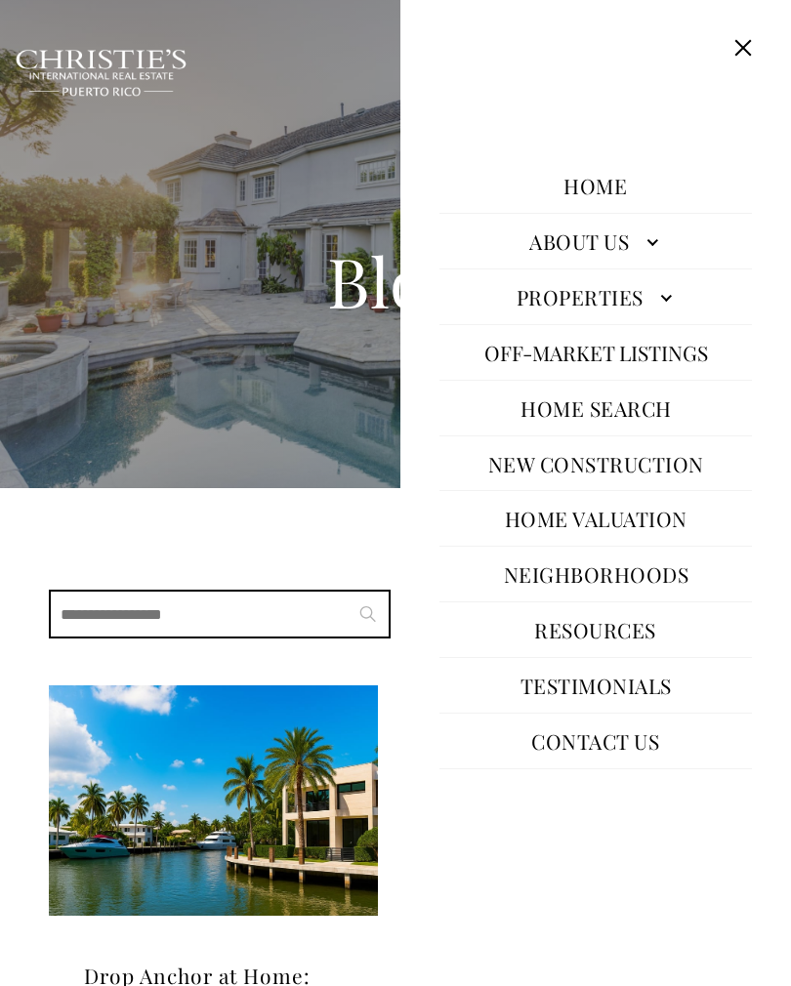
click at [569, 749] on link "Contact Us" at bounding box center [596, 741] width 147 height 47
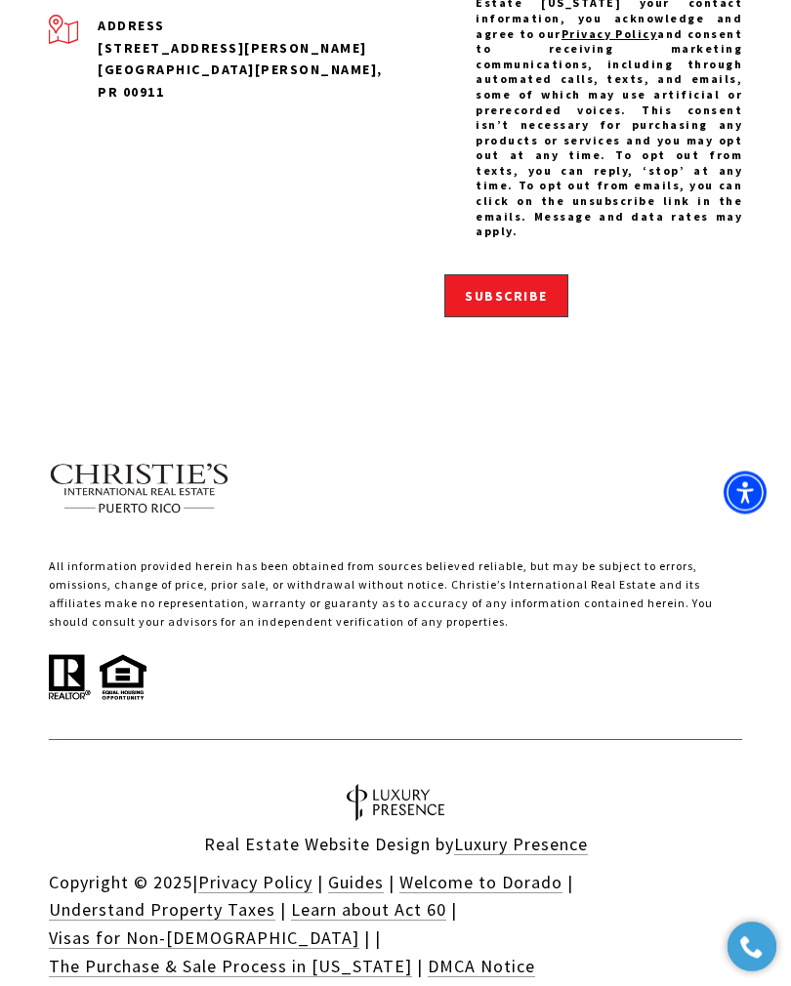
scroll to position [2304, 0]
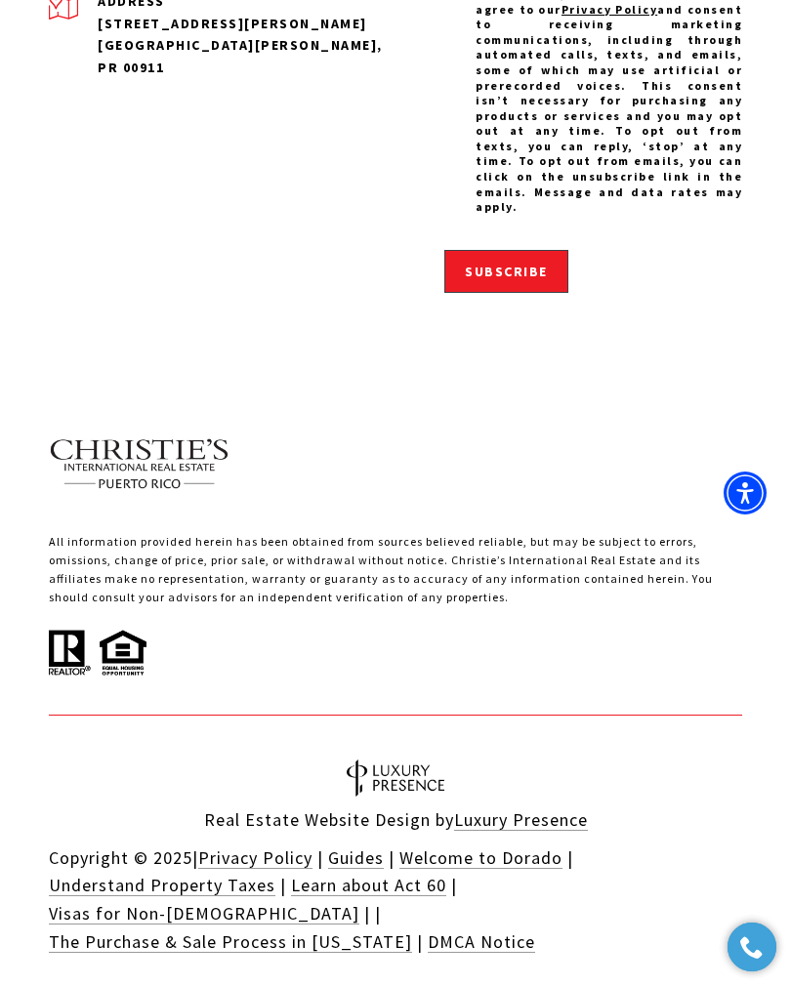
click at [410, 874] on link "Learn about Act 60" at bounding box center [368, 885] width 155 height 22
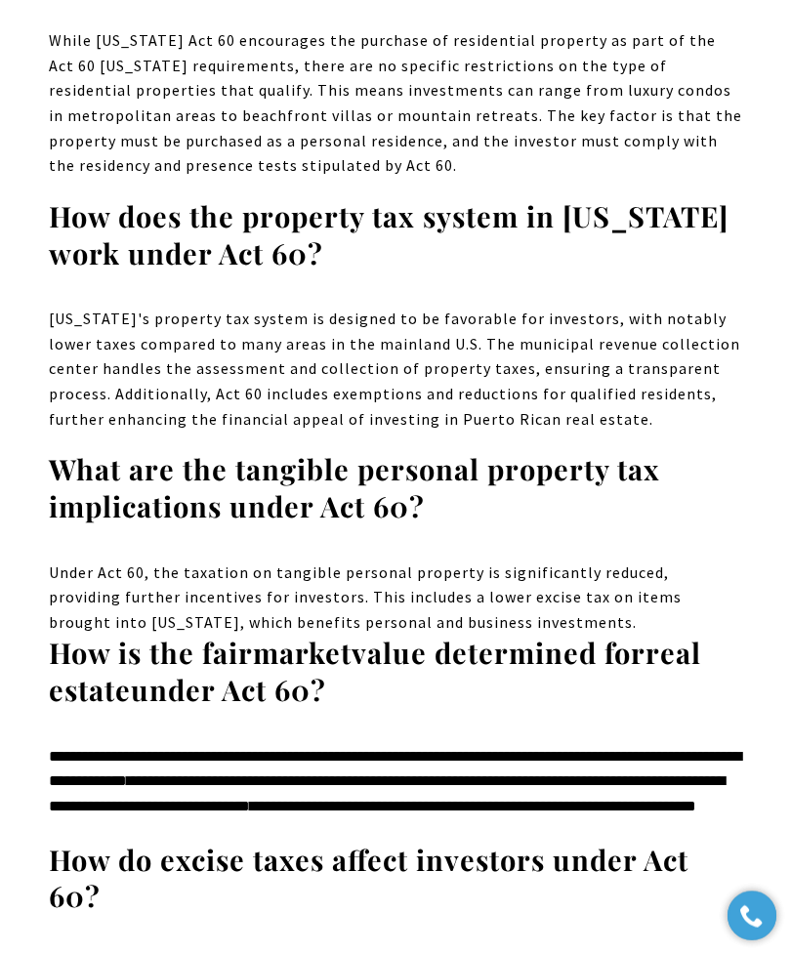
scroll to position [15540, 0]
